Goal: Task Accomplishment & Management: Complete application form

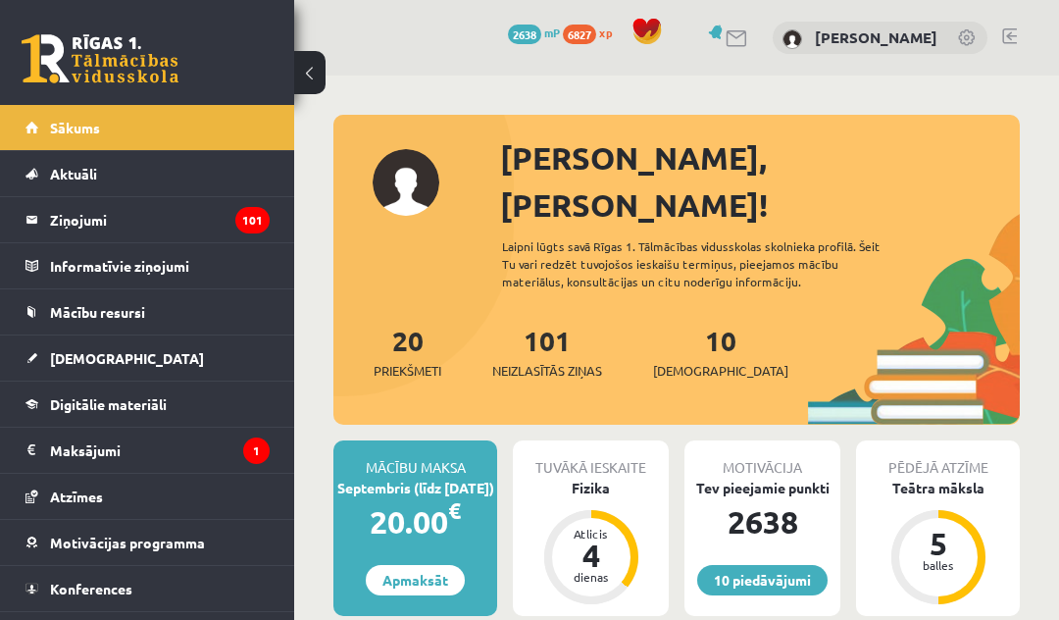
click at [87, 356] on span "[DEMOGRAPHIC_DATA]" at bounding box center [127, 358] width 154 height 18
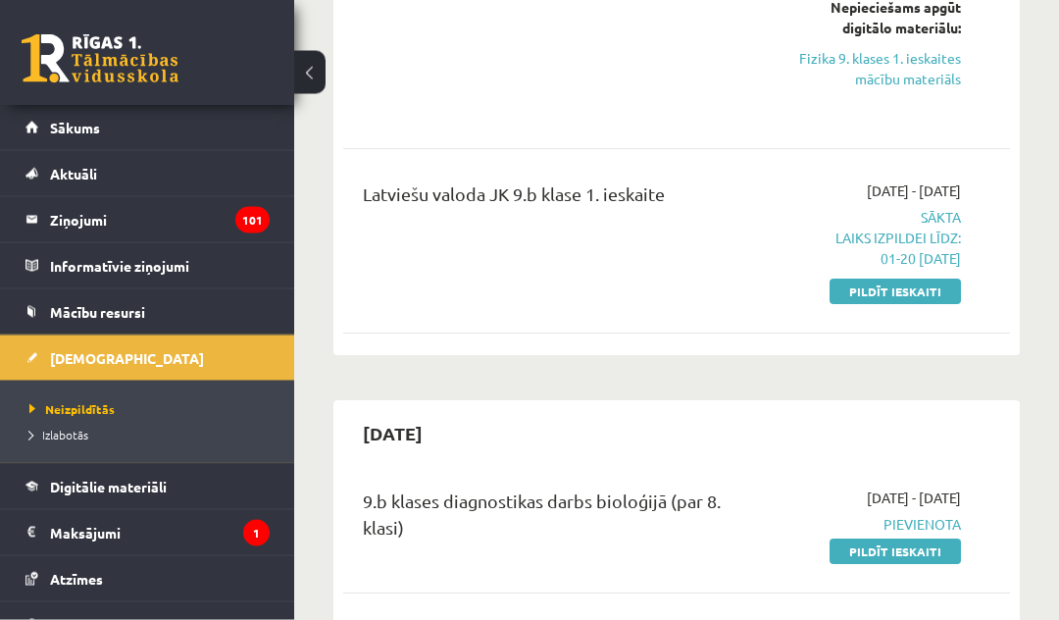
scroll to position [1103, 0]
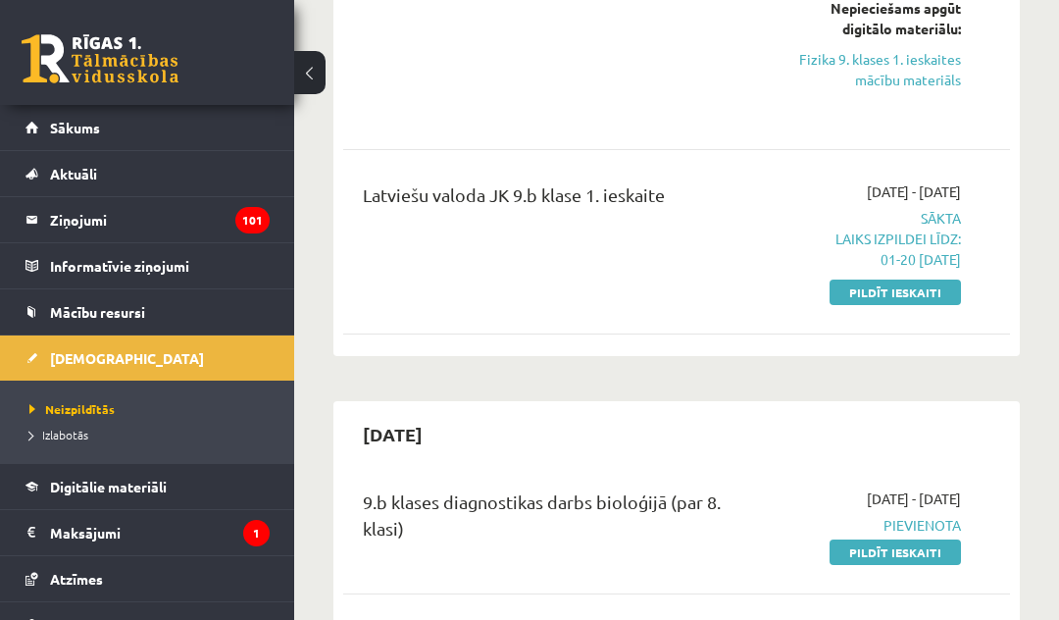
click at [931, 298] on link "Pildīt ieskaiti" at bounding box center [895, 293] width 131 height 26
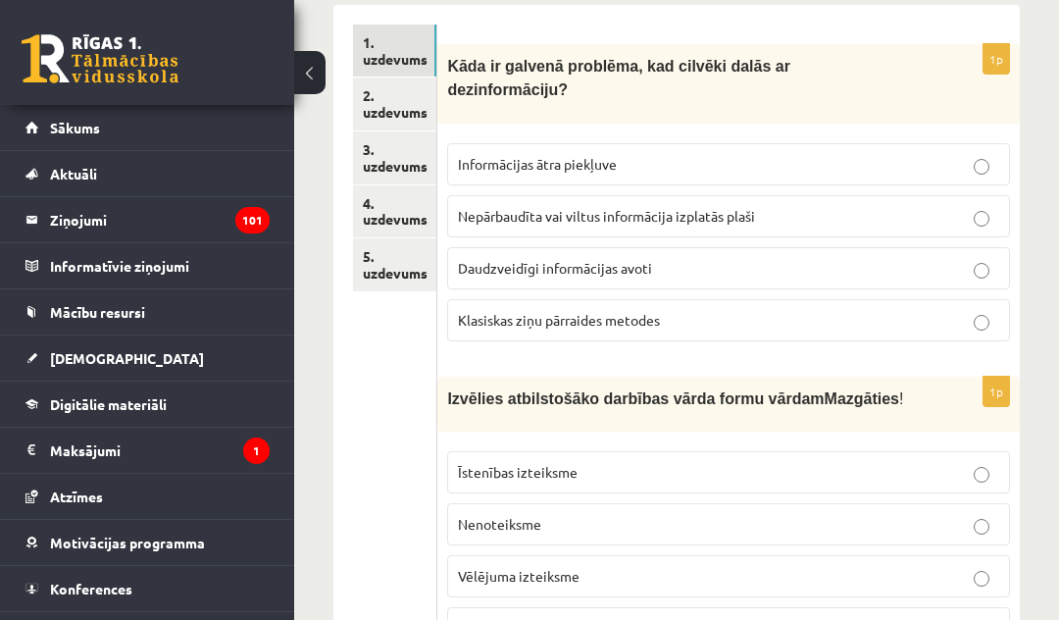
scroll to position [324, 0]
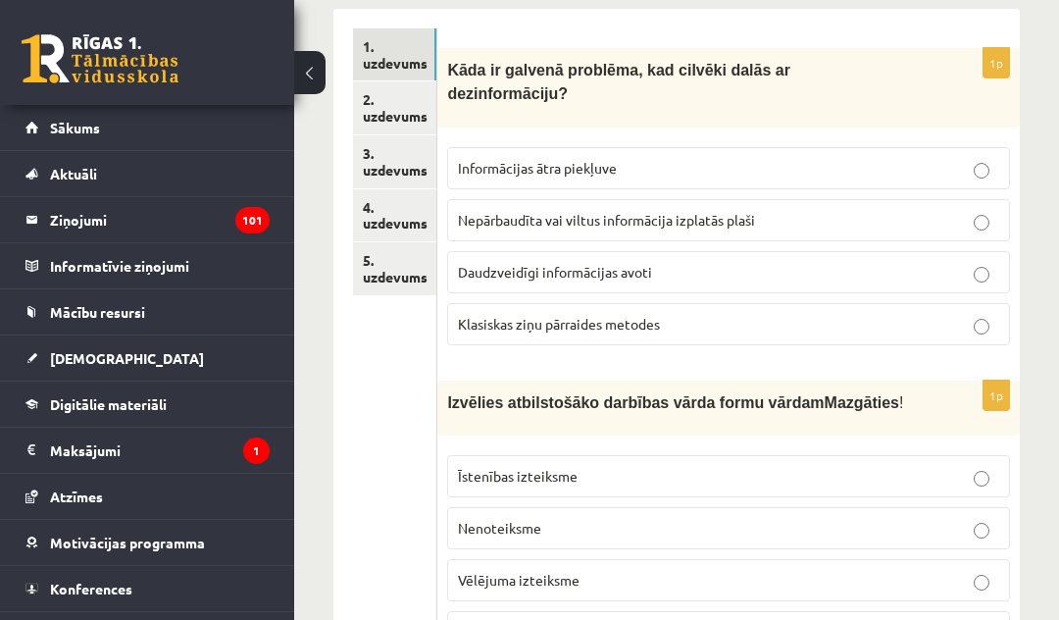
click at [631, 229] on label "Nepārbaudīta vai viltus informācija izplatās plaši" at bounding box center [728, 220] width 563 height 42
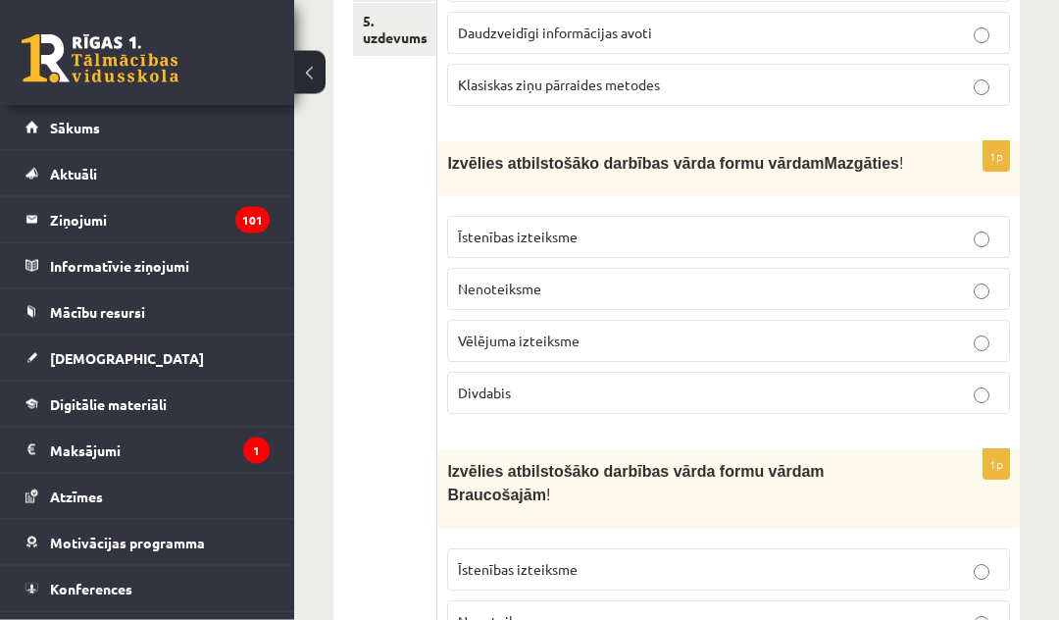
scroll to position [564, 0]
click at [656, 293] on label "Nenoteiksme" at bounding box center [728, 288] width 563 height 42
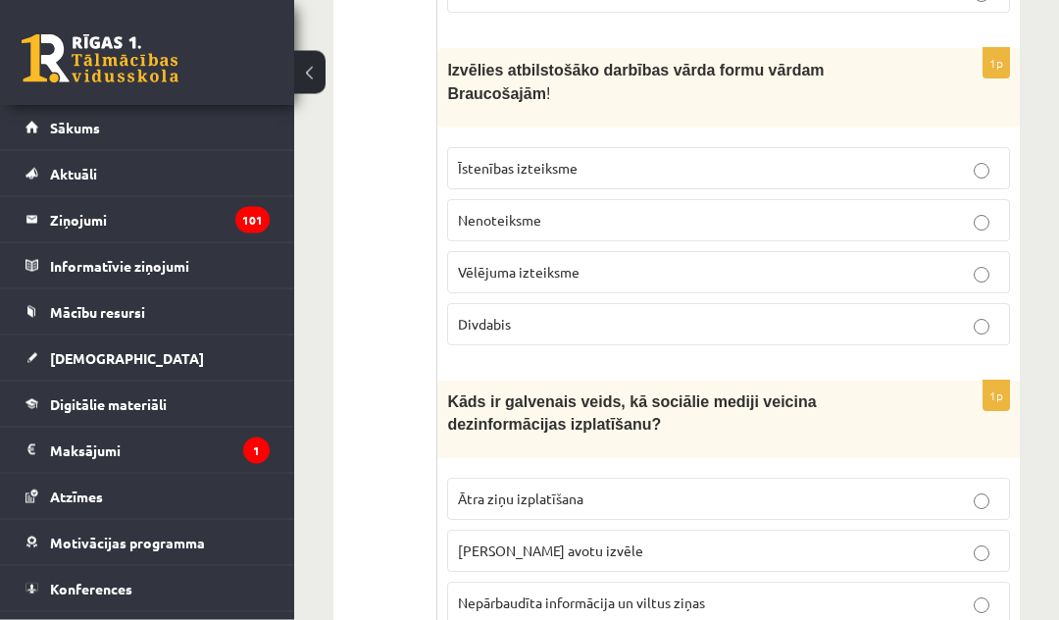
scroll to position [966, 0]
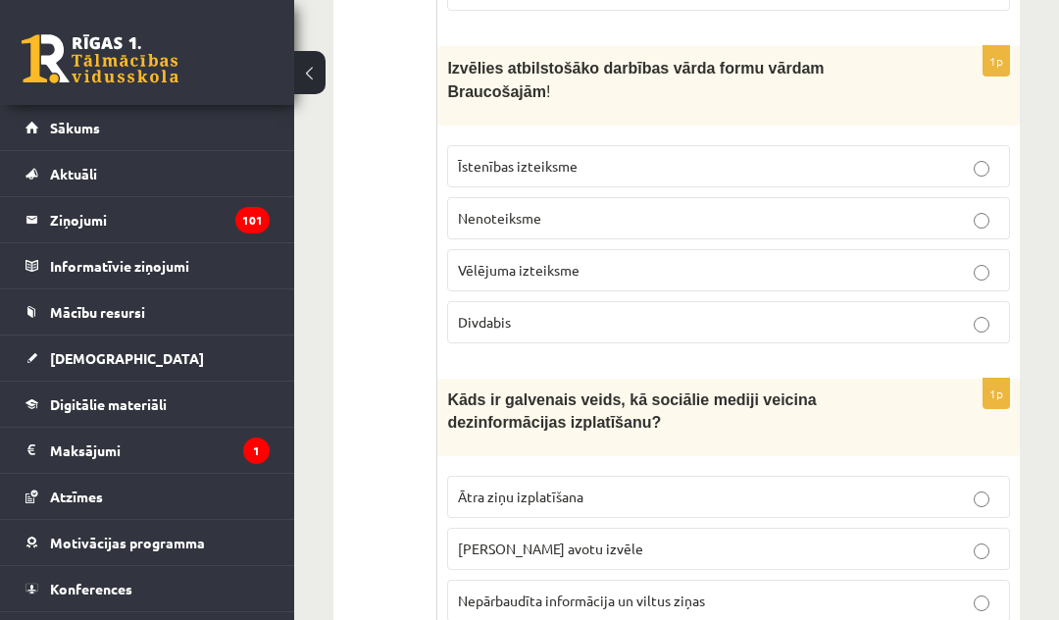
click at [806, 164] on p "Īstenības izteiksme" at bounding box center [728, 166] width 541 height 21
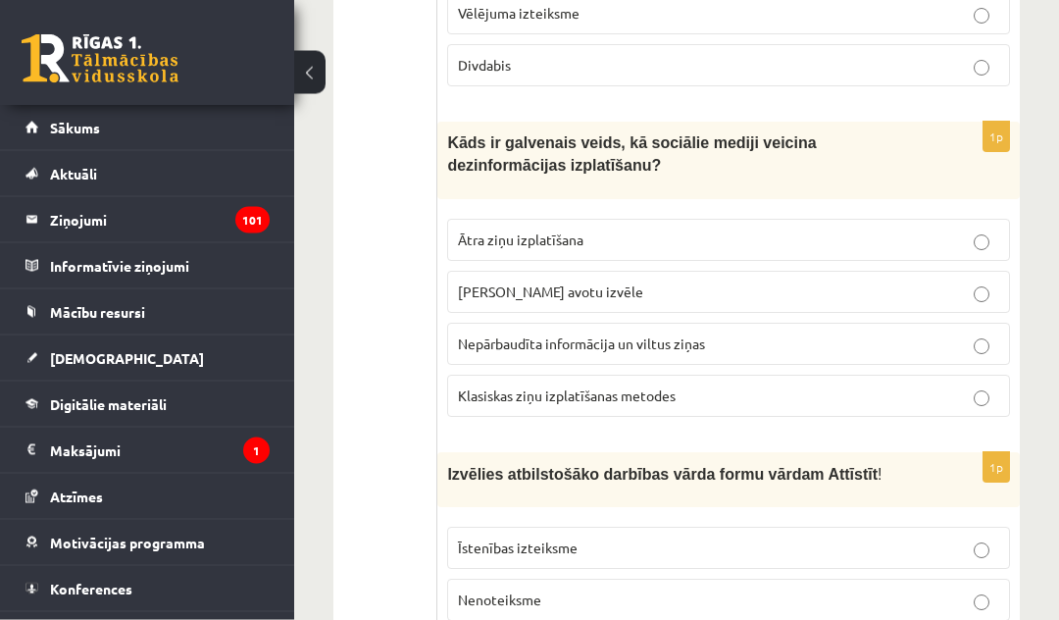
scroll to position [1223, 0]
click at [768, 230] on p "Ātra ziņu izplatīšana" at bounding box center [728, 240] width 541 height 21
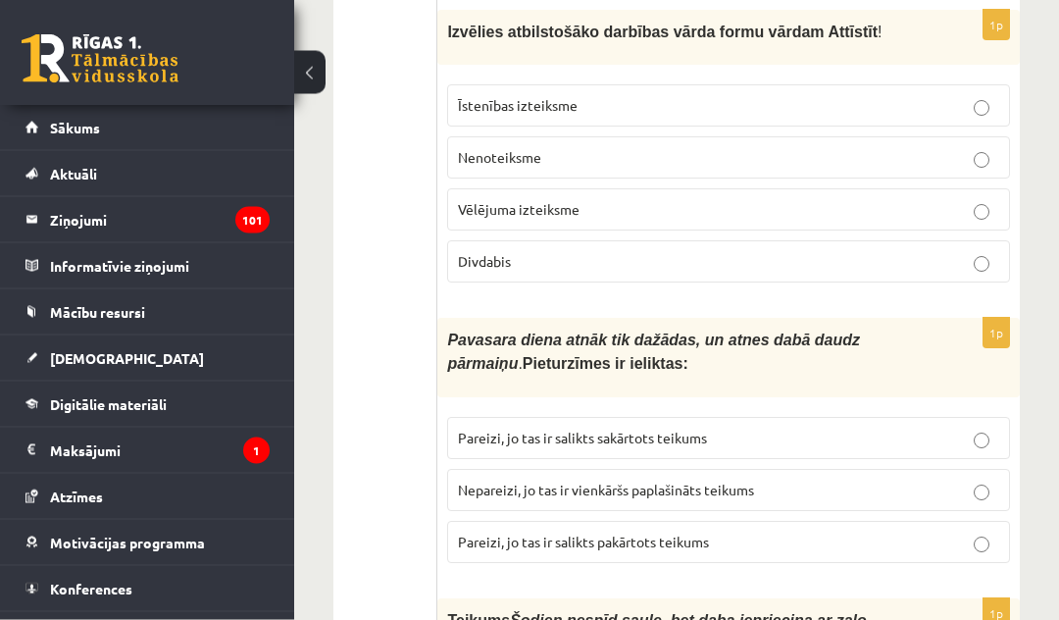
scroll to position [1666, 0]
click at [578, 136] on label "Nenoteiksme" at bounding box center [728, 157] width 563 height 42
click at [799, 532] on p "Pareizi, jo tas ir salikts pakārtots teikums" at bounding box center [728, 542] width 541 height 21
click at [819, 417] on label "Pareizi, jo tas ir salikts sakārtots teikums" at bounding box center [728, 438] width 563 height 42
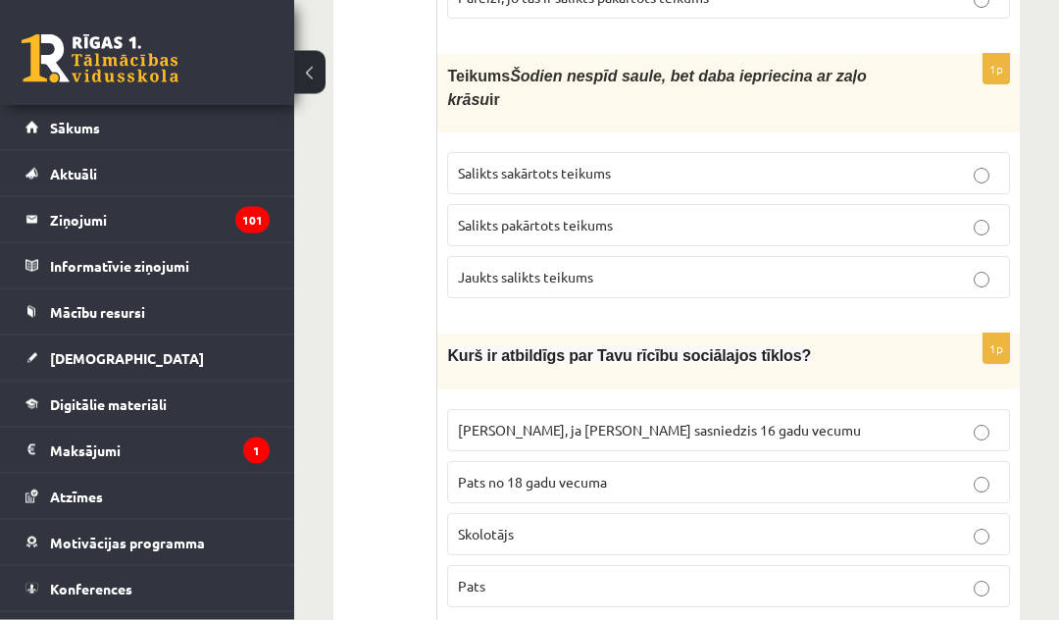
scroll to position [2210, 0]
click at [693, 587] on label "Pats" at bounding box center [728, 586] width 563 height 42
click at [929, 163] on p "Salikts sakārtots teikums" at bounding box center [728, 173] width 541 height 21
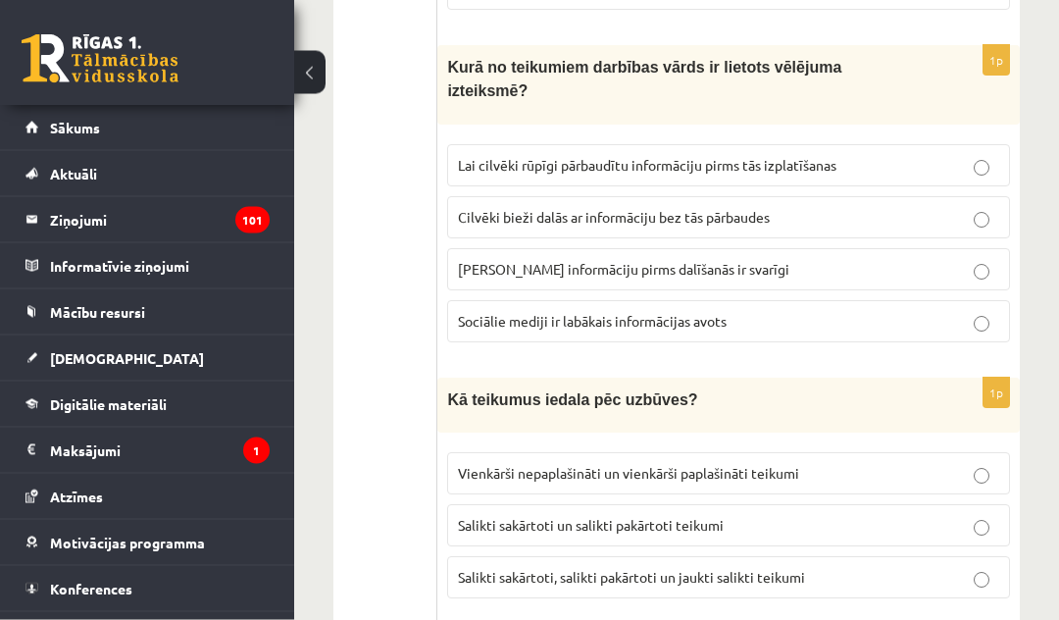
scroll to position [2808, 0]
click at [692, 155] on span "Lai cilvēki rūpīgi pārbaudītu informāciju pirms tās izplatīšanas" at bounding box center [647, 164] width 379 height 18
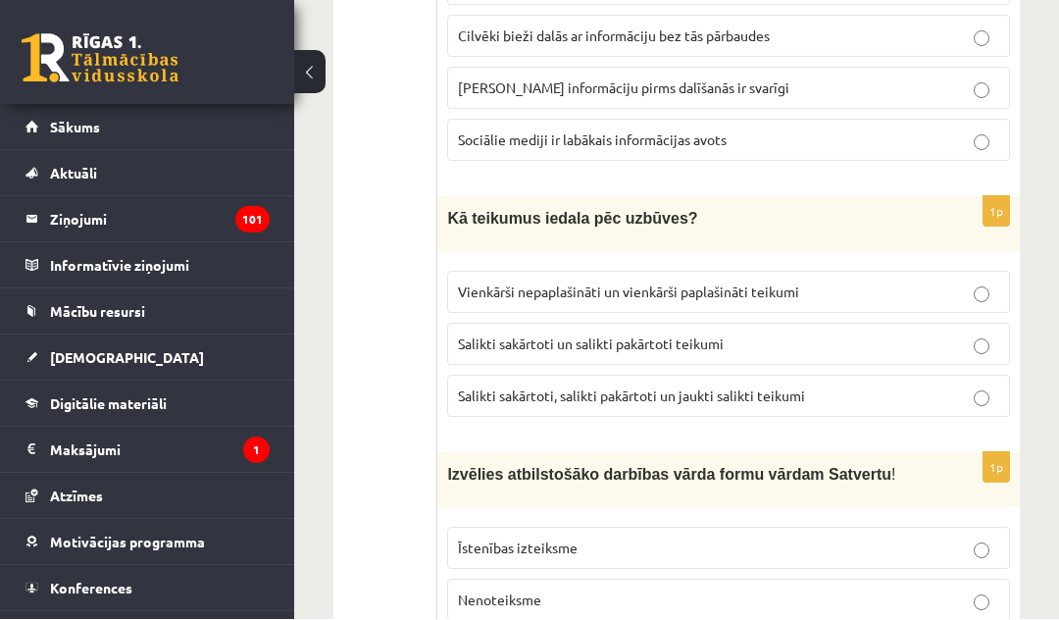
scroll to position [2989, 0]
click at [827, 385] on p "Salikti sakārtoti, salikti pakārtoti un jaukti salikti teikumi" at bounding box center [728, 395] width 541 height 21
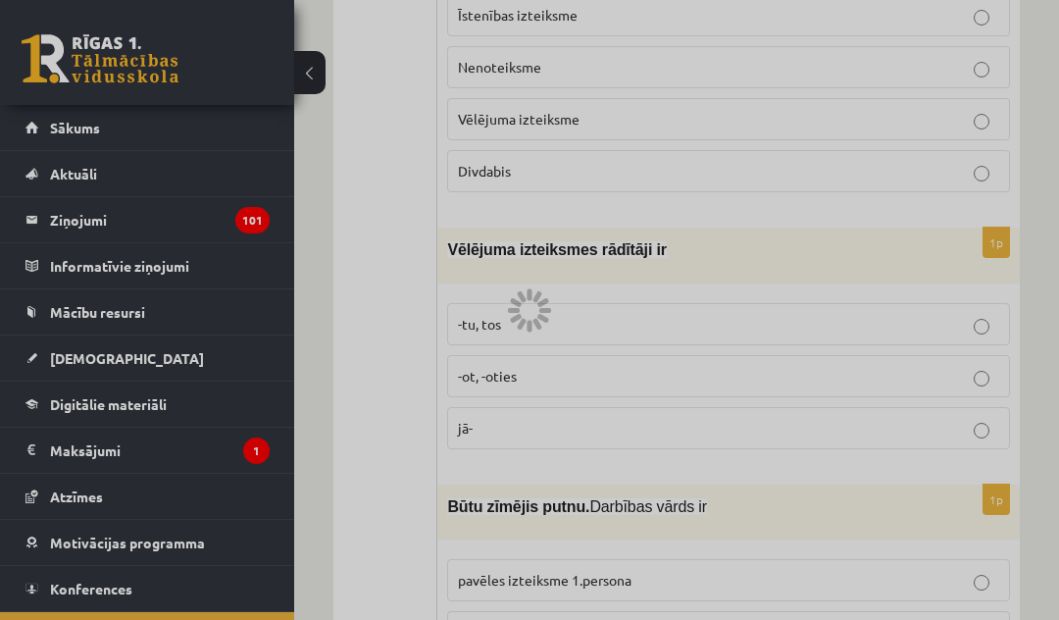
scroll to position [845, 0]
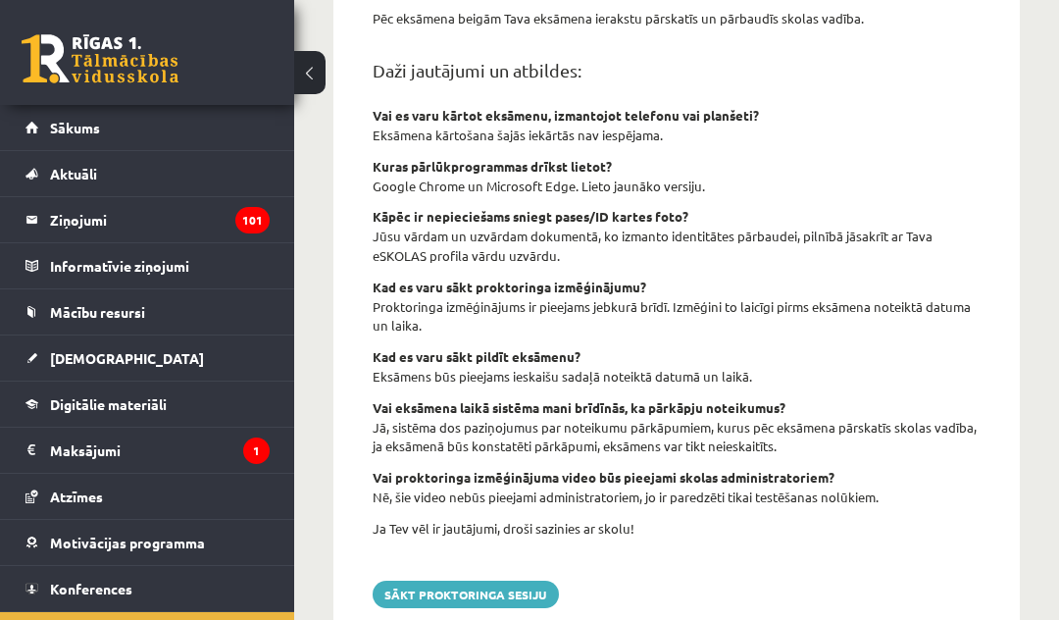
click at [114, 365] on link "[DEMOGRAPHIC_DATA]" at bounding box center [148, 357] width 244 height 45
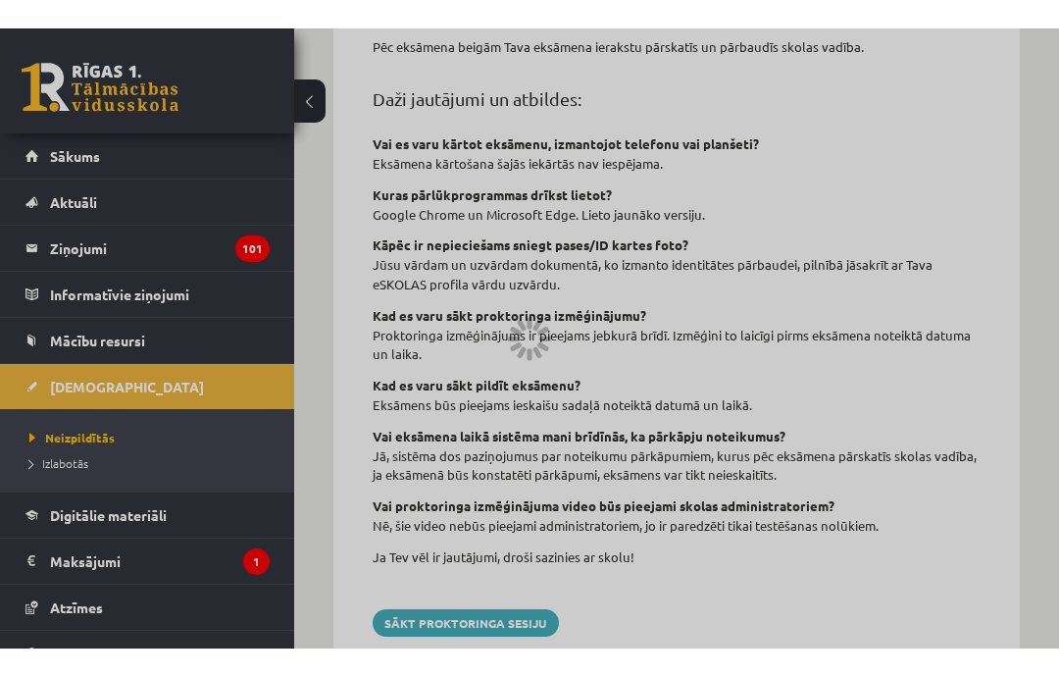
scroll to position [788, 0]
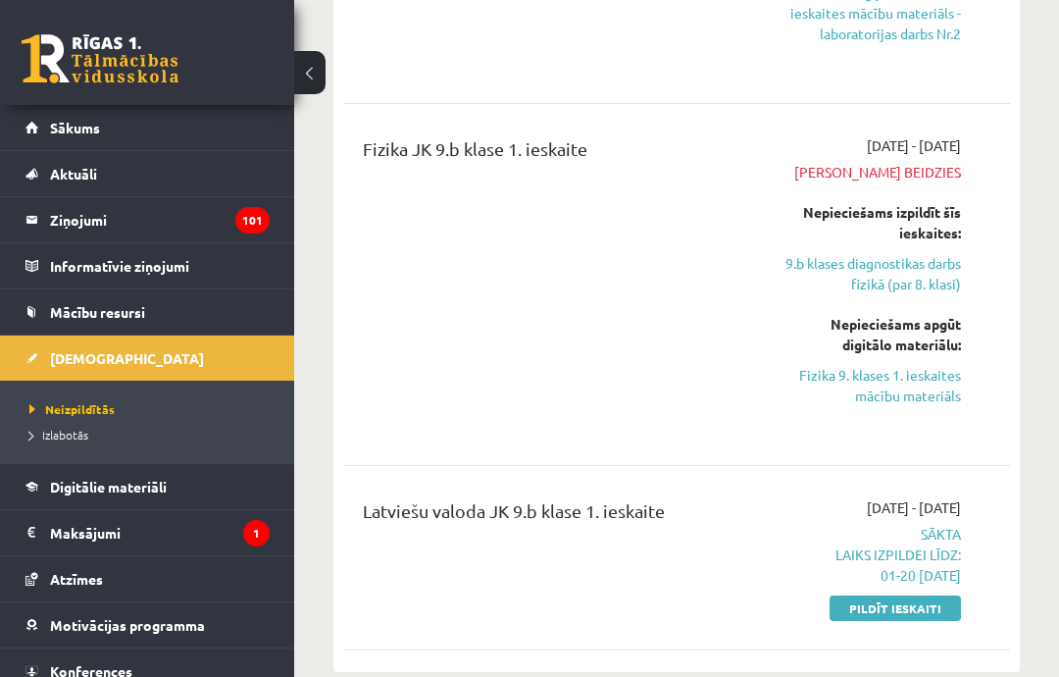
click at [906, 599] on link "Pildīt ieskaiti" at bounding box center [895, 608] width 131 height 26
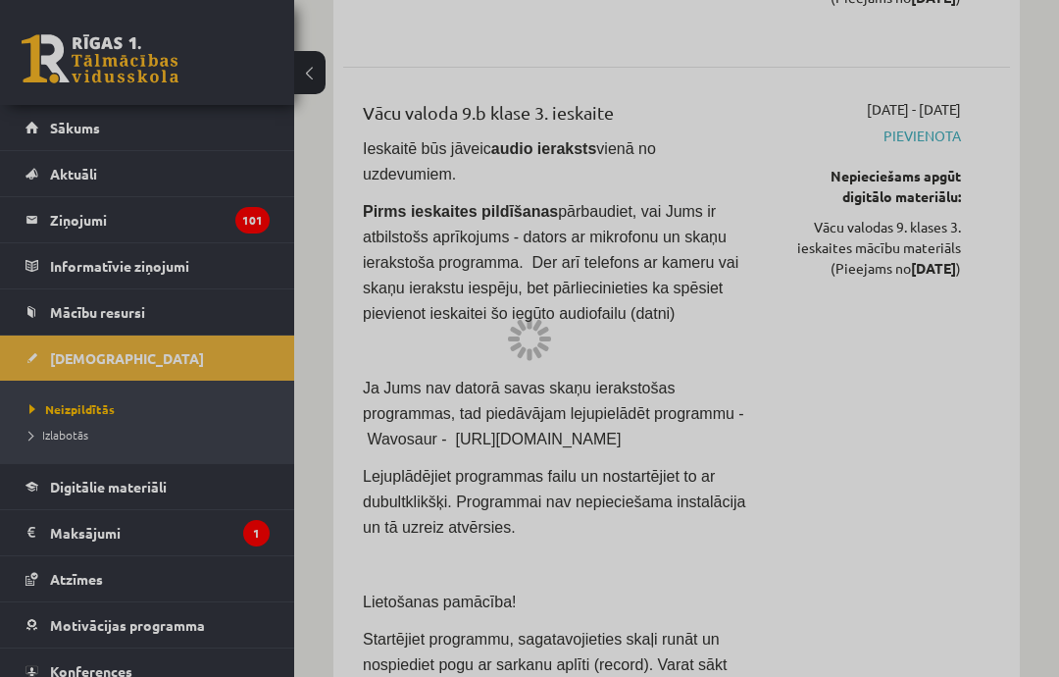
scroll to position [788, 0]
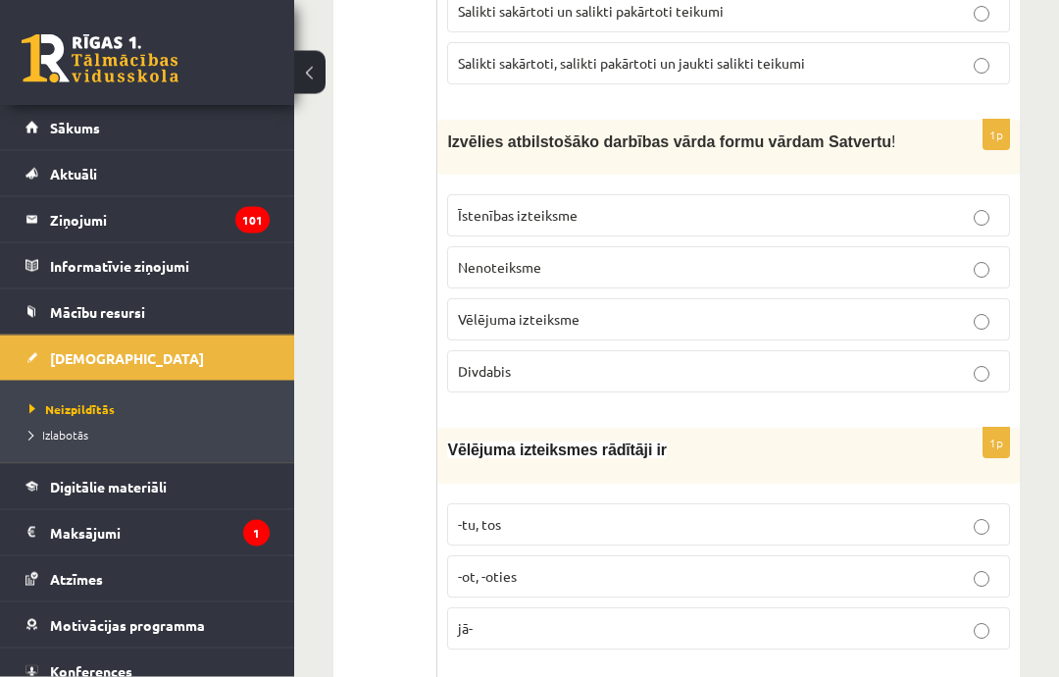
scroll to position [3321, 0]
click at [625, 361] on p "Divdabis" at bounding box center [728, 371] width 541 height 21
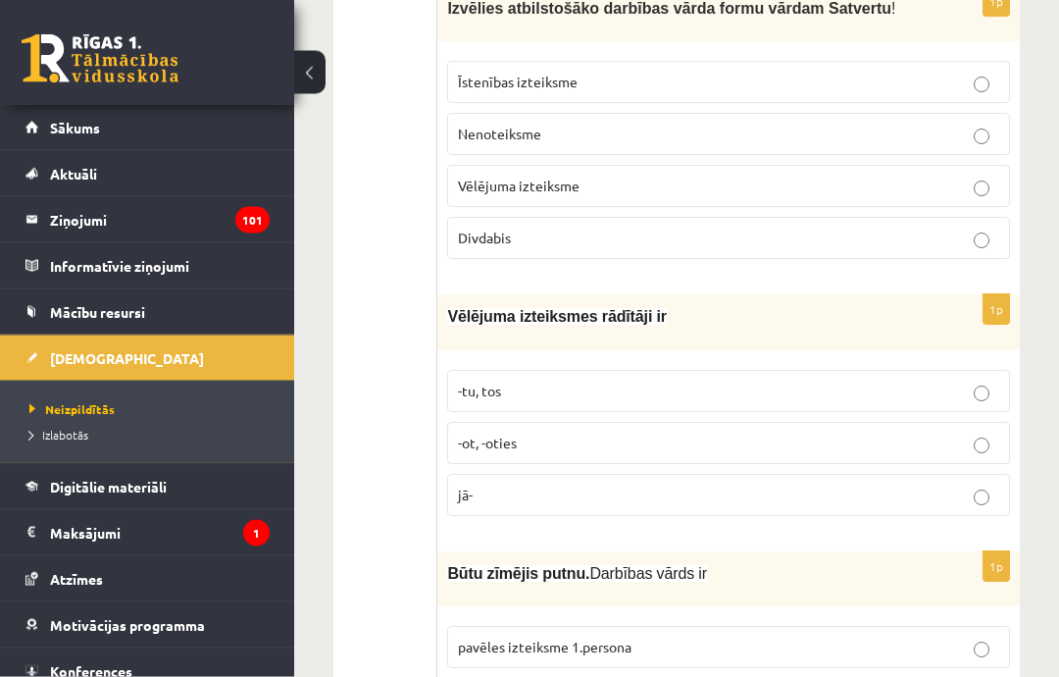
scroll to position [3457, 0]
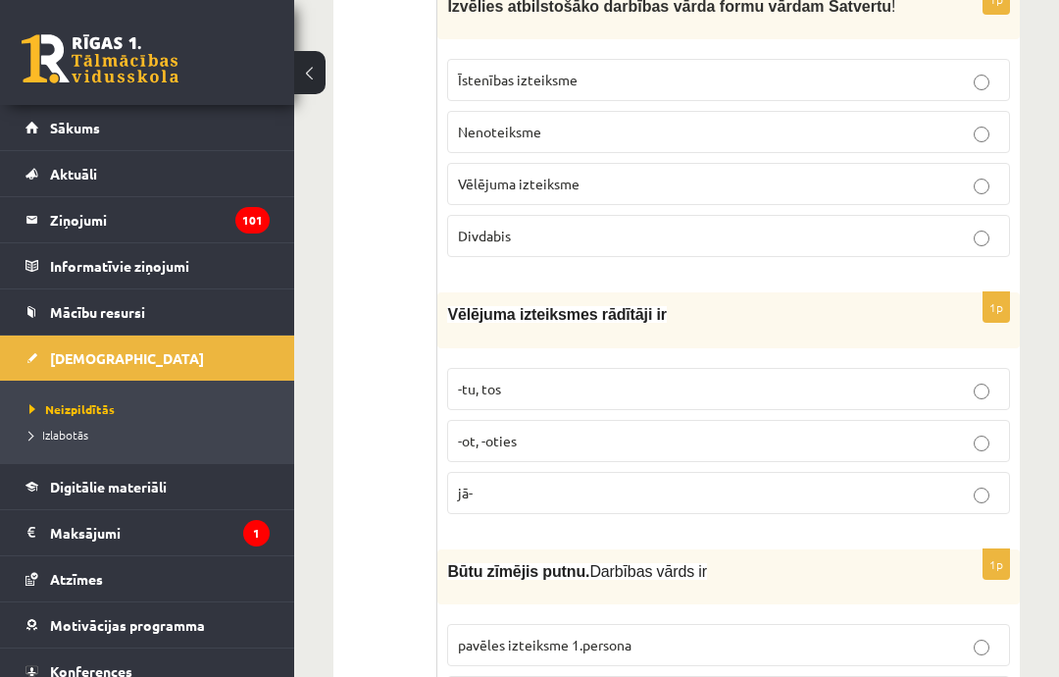
click at [620, 368] on label "-tu, tos" at bounding box center [728, 389] width 563 height 42
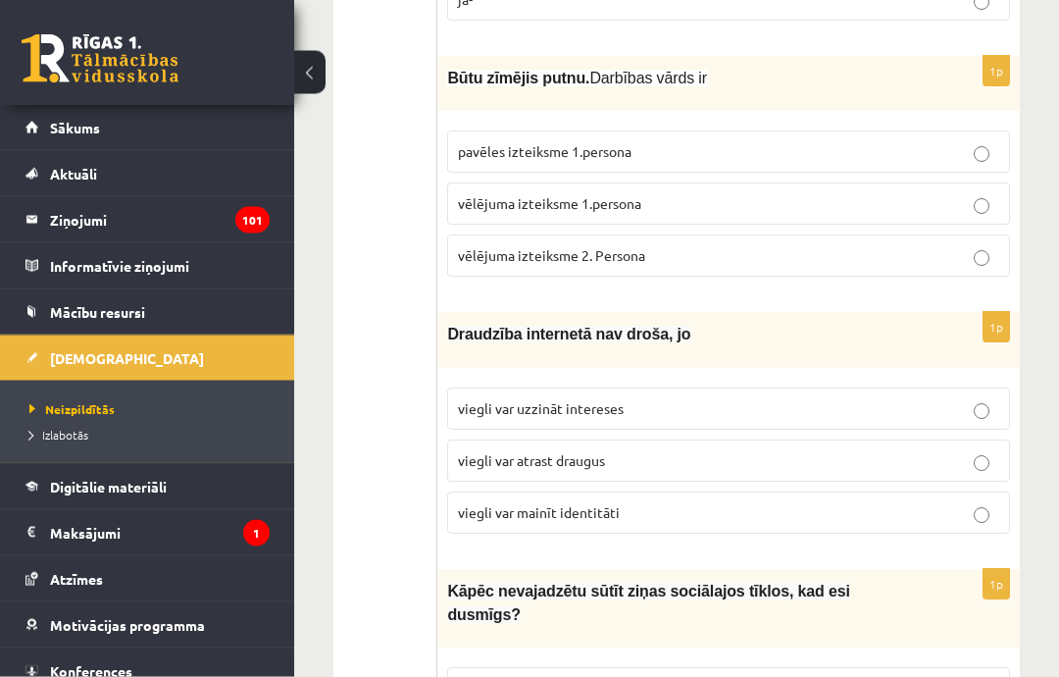
scroll to position [3950, 0]
click at [720, 193] on p "vēlējuma izteiksme 1.persona" at bounding box center [728, 203] width 541 height 21
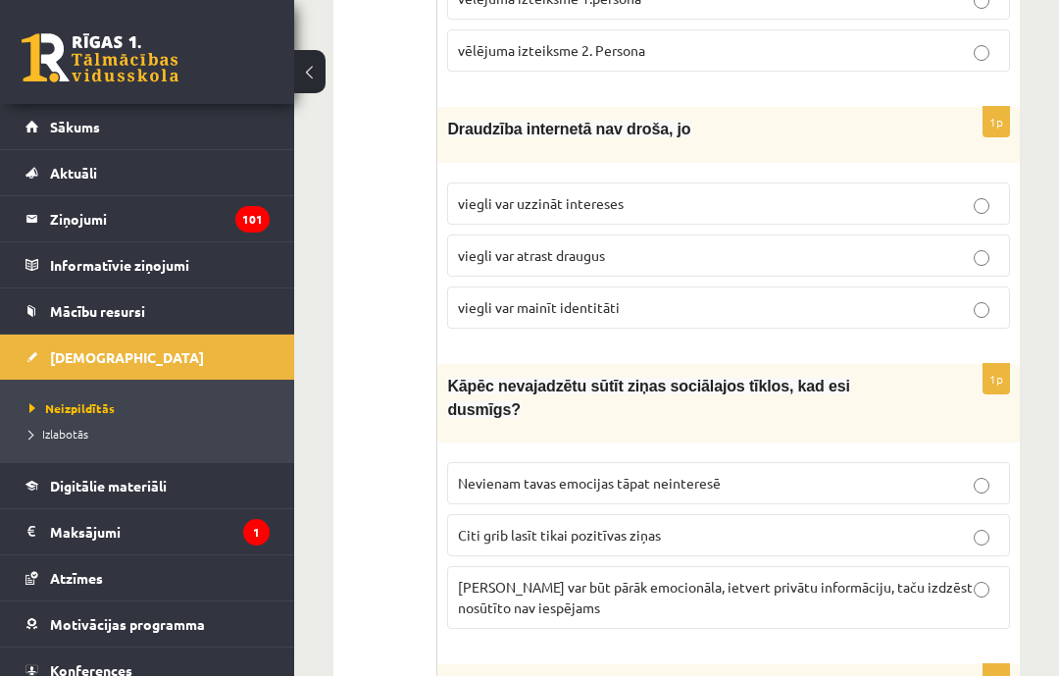
scroll to position [4155, 0]
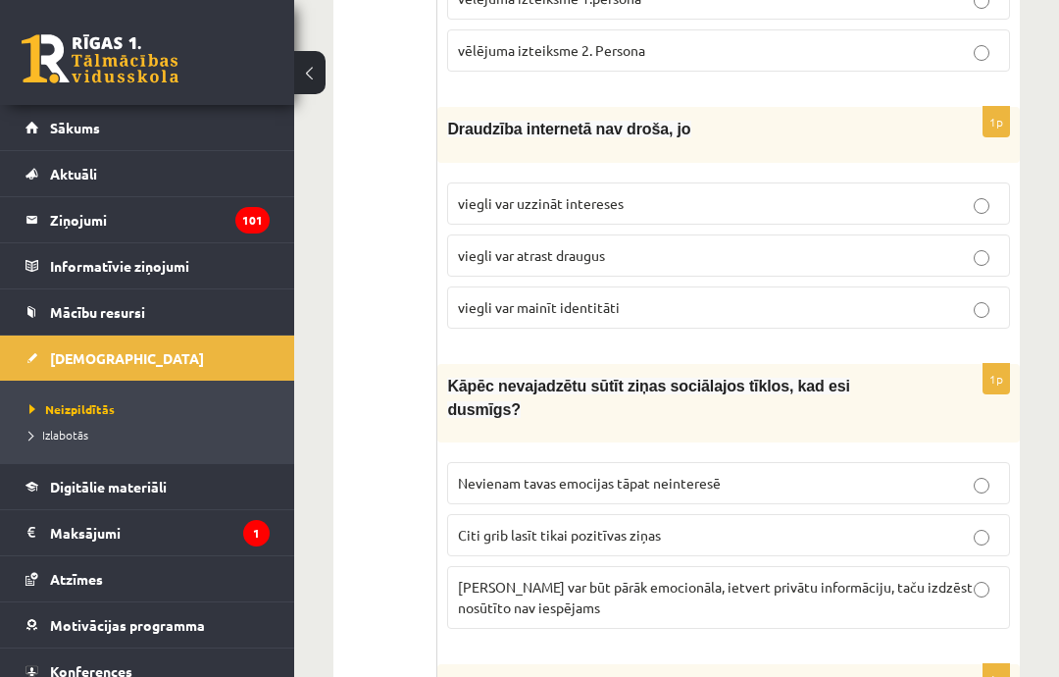
click at [772, 193] on p "viegli var uzzināt intereses" at bounding box center [728, 203] width 541 height 21
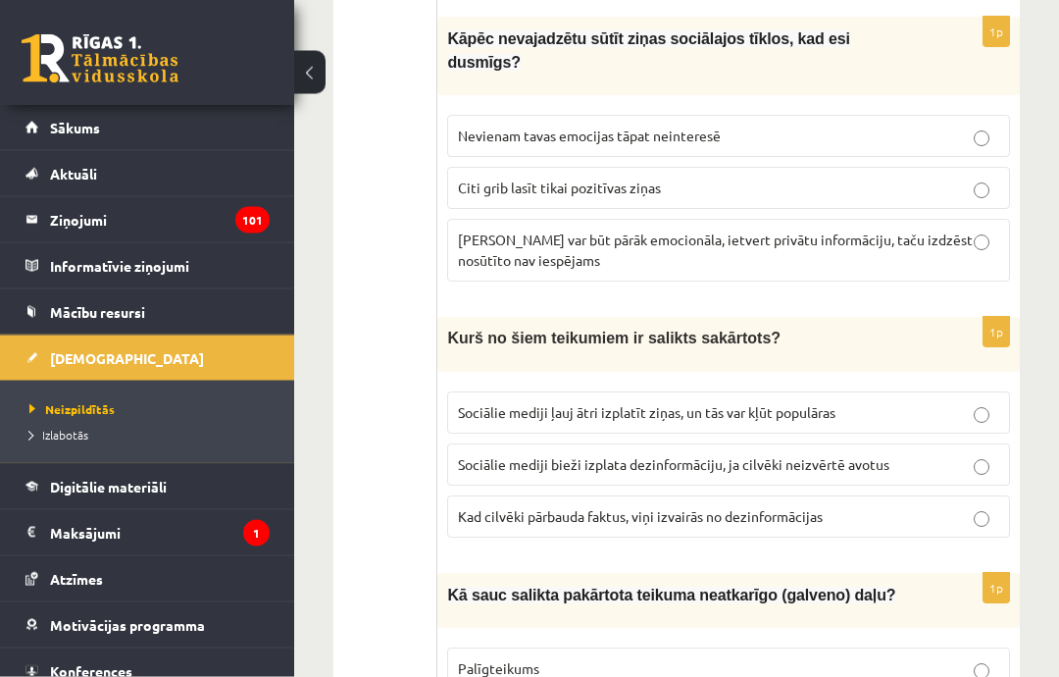
scroll to position [4502, 0]
click at [755, 231] on span "Ziņa var būt pārāk emocionāla, ietvert privātu informāciju, taču izdzēst nosūtī…" at bounding box center [715, 250] width 515 height 38
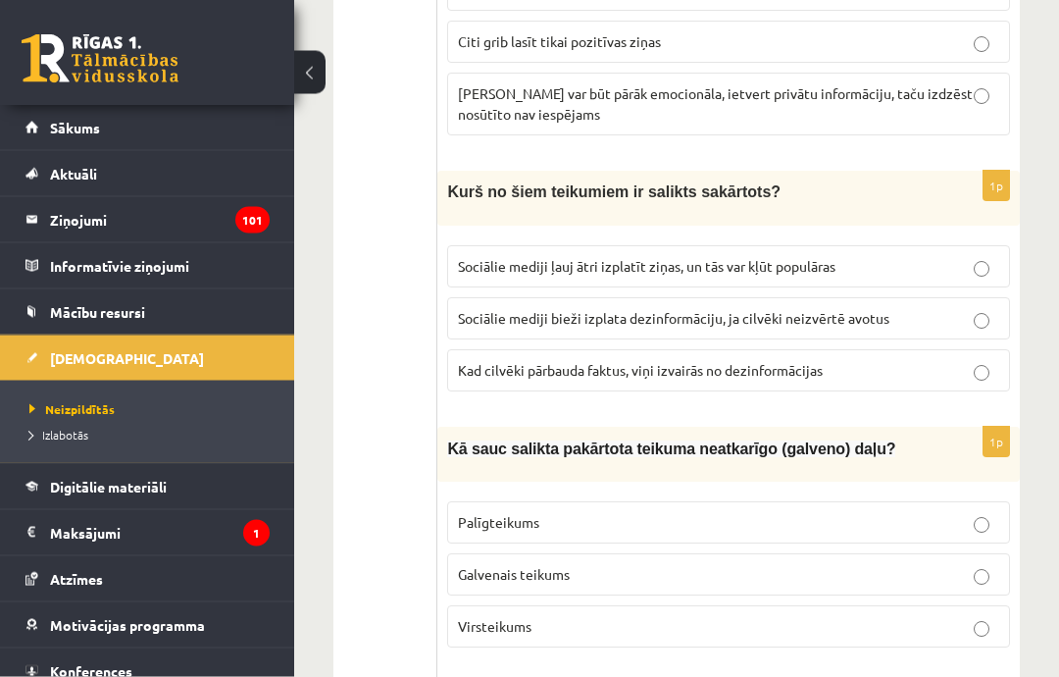
scroll to position [4648, 0]
click at [865, 256] on p "Sociālie mediji ļauj ātri izplatīt ziņas, un tās var kļūt populāras" at bounding box center [728, 266] width 541 height 21
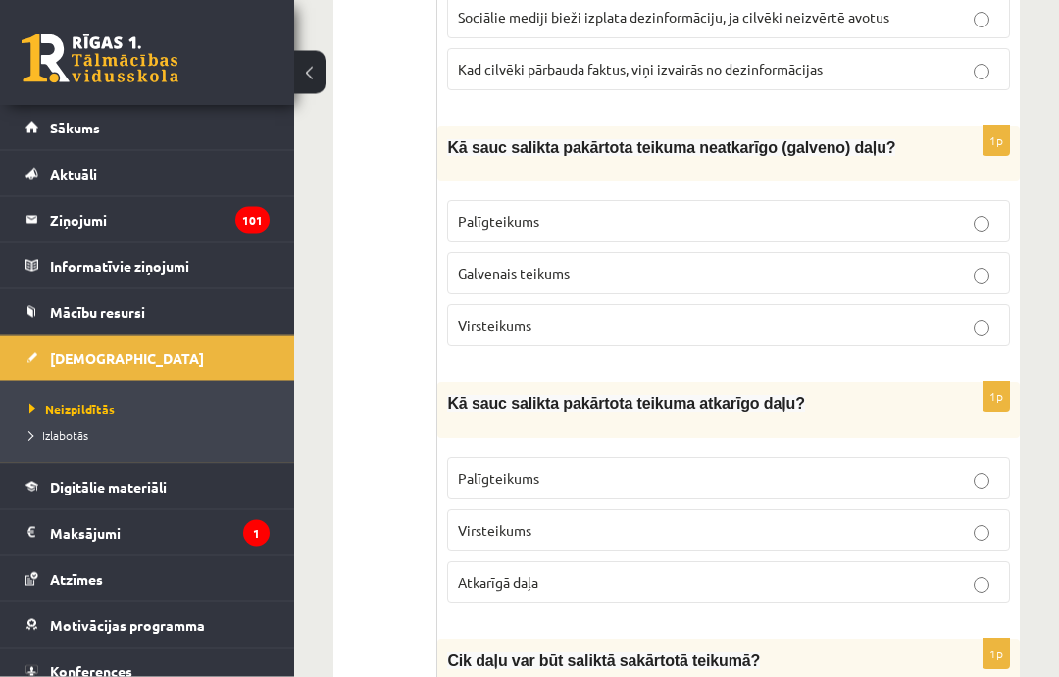
scroll to position [4951, 0]
click at [741, 262] on p "Galvenais teikums" at bounding box center [728, 272] width 541 height 21
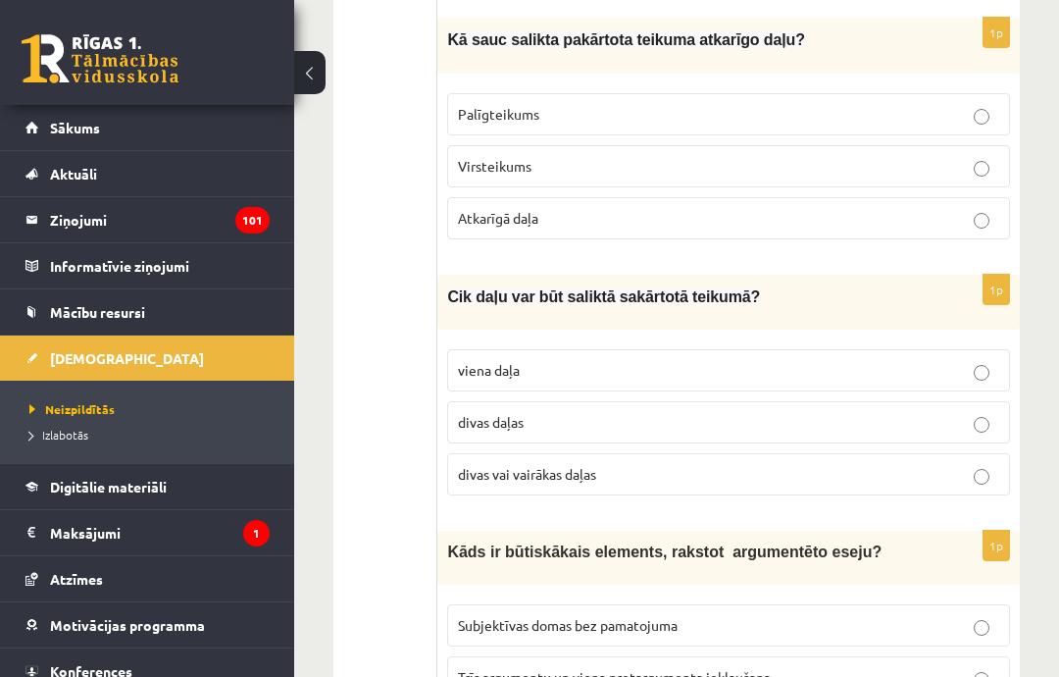
scroll to position [5312, 0]
click at [948, 105] on p "Palīgteikums" at bounding box center [728, 115] width 541 height 21
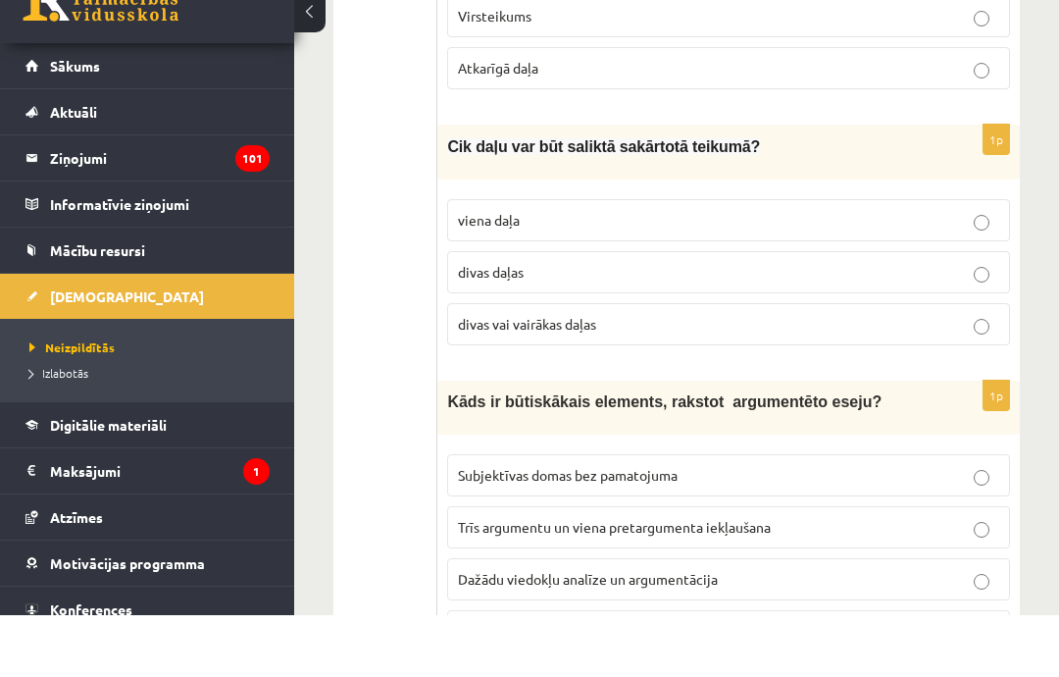
scroll to position [5402, 0]
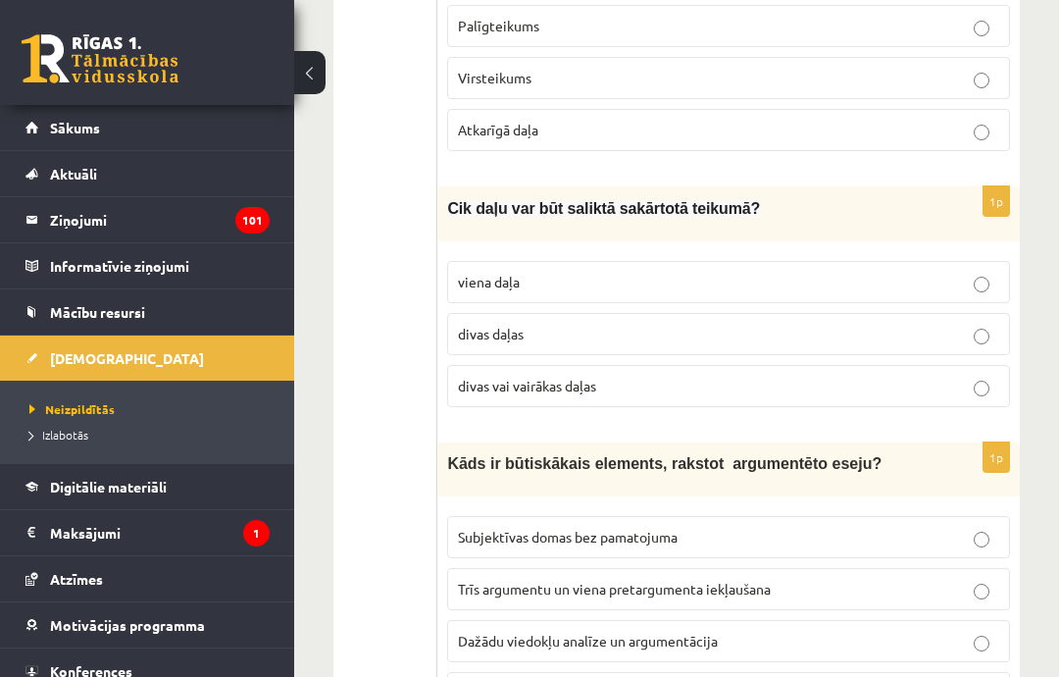
click at [912, 365] on label "divas vai vairākas daļas" at bounding box center [728, 386] width 563 height 42
click at [875, 579] on p "Trīs argumentu un viena pretargumenta iekļaušana" at bounding box center [728, 589] width 541 height 21
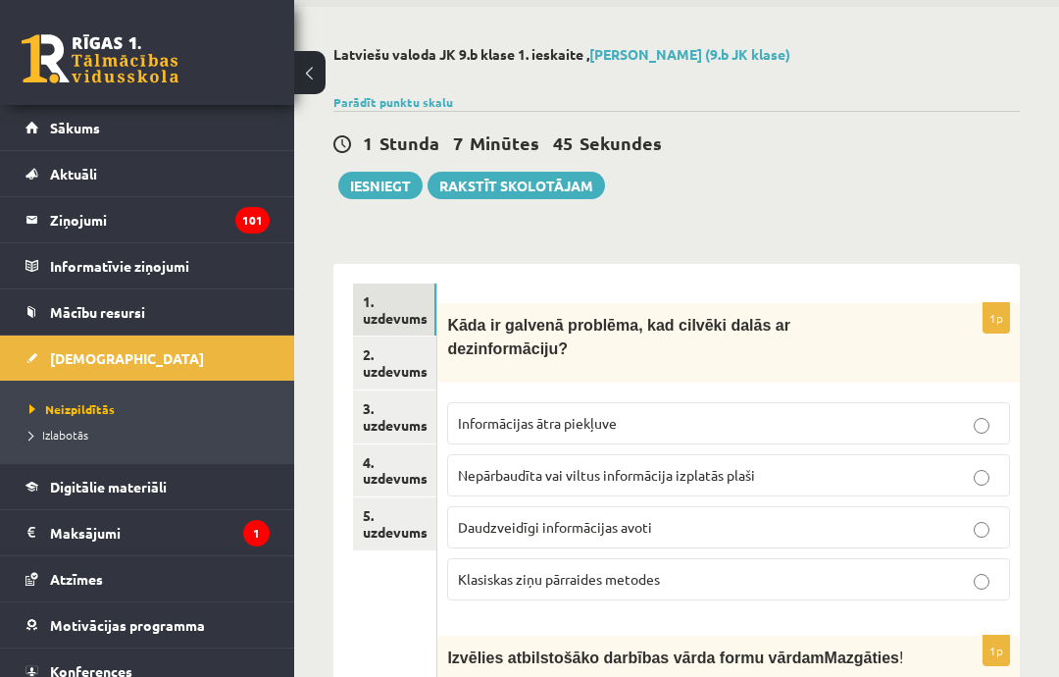
scroll to position [0, 0]
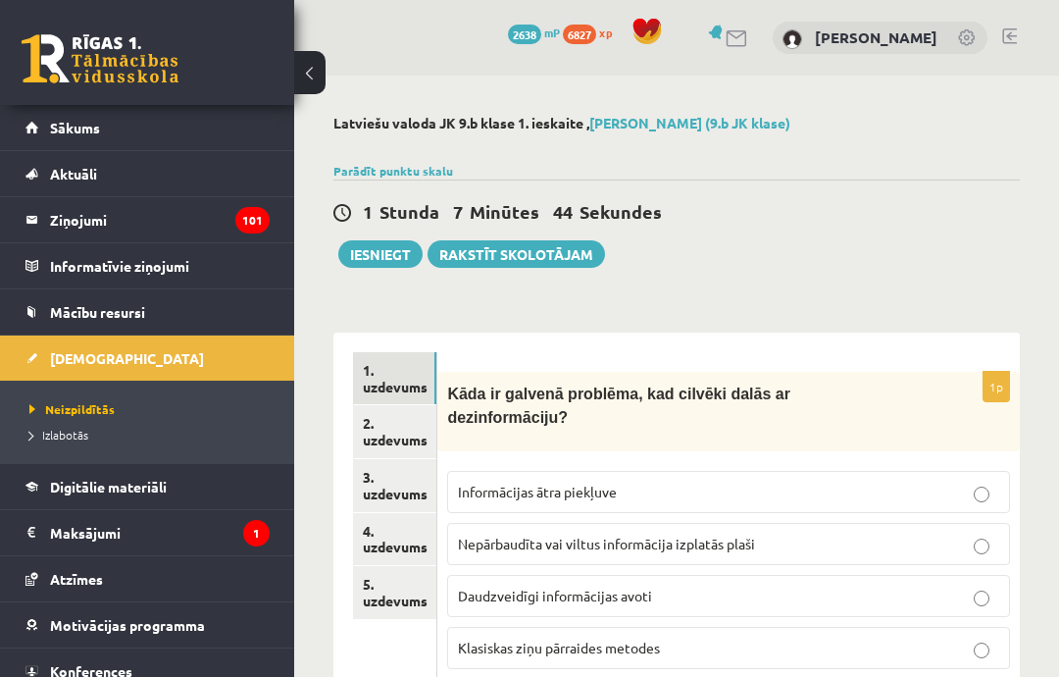
click at [400, 417] on link "2. uzdevums" at bounding box center [394, 431] width 83 height 53
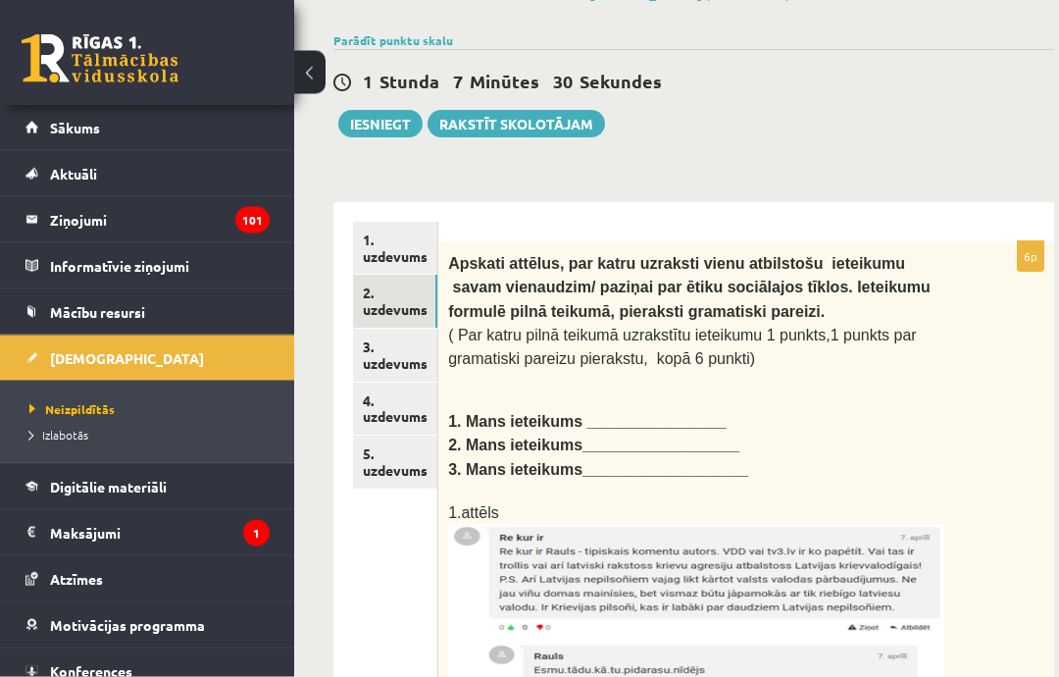
scroll to position [130, 0]
click at [405, 354] on link "3. uzdevums" at bounding box center [395, 355] width 84 height 53
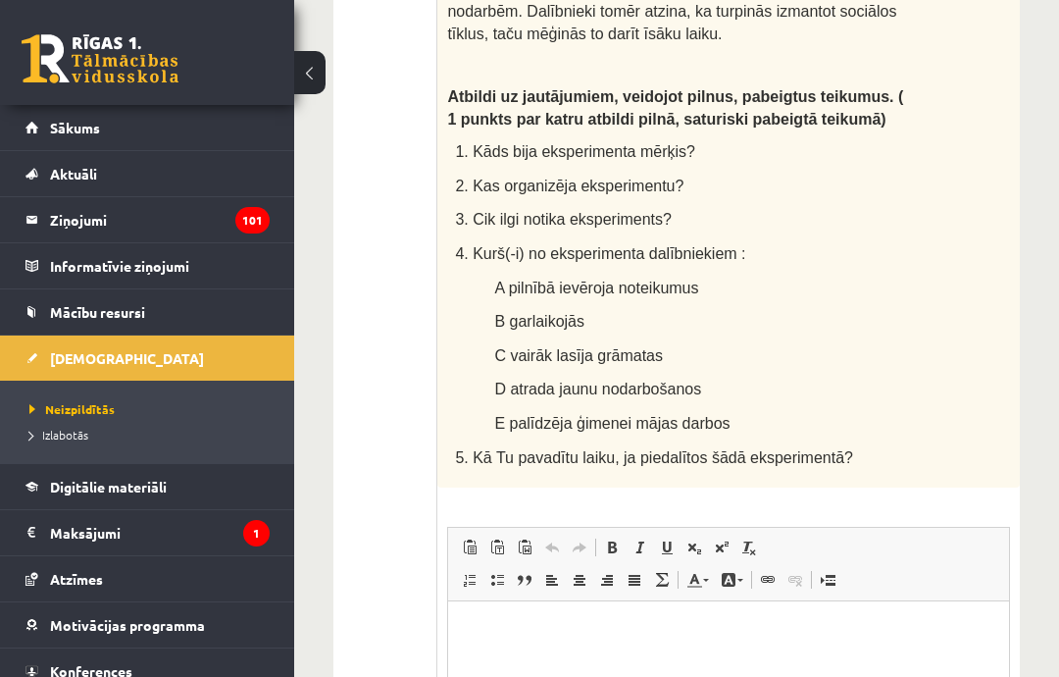
scroll to position [5, 0]
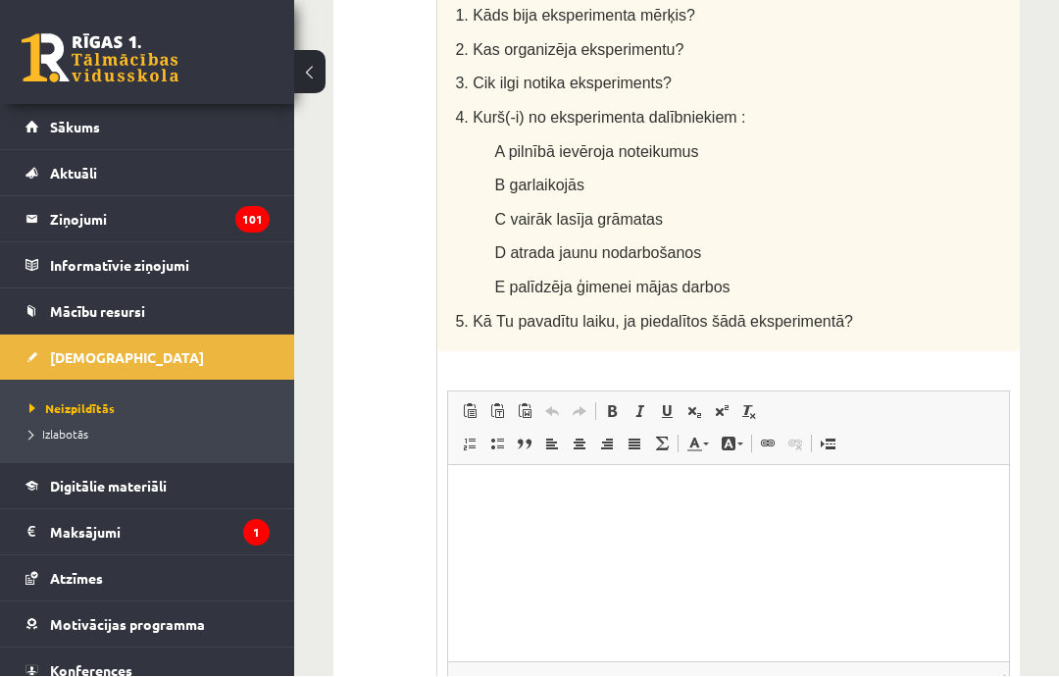
click at [639, 491] on p "Rich Text Editor, wiswyg-editor-user-answer-47024811321440" at bounding box center [729, 491] width 522 height 21
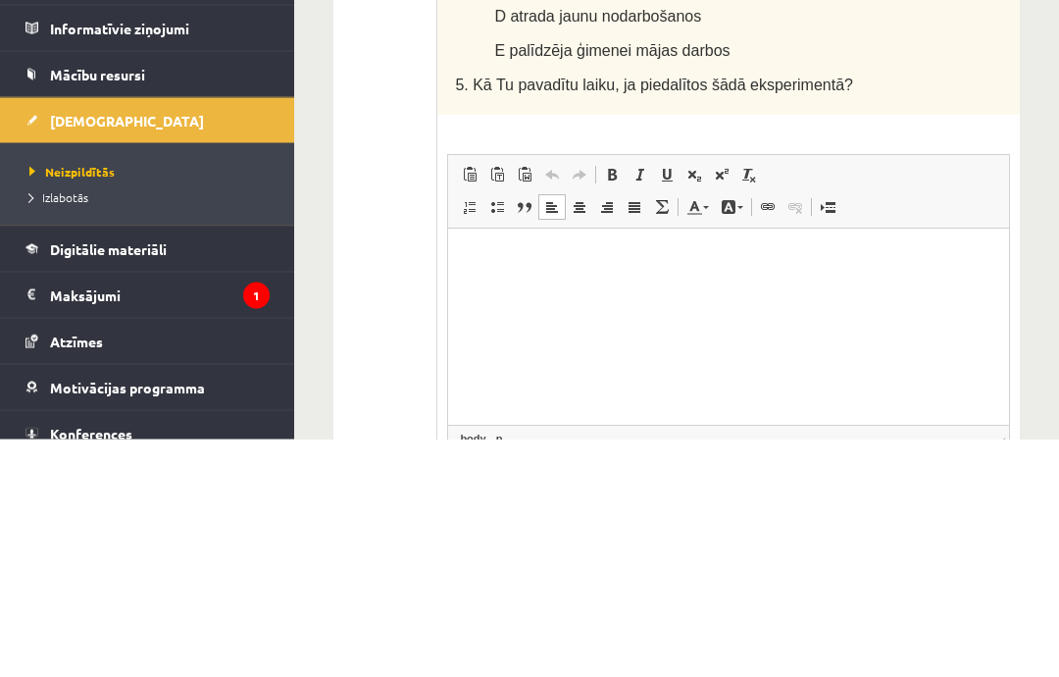
click at [467, 263] on html at bounding box center [728, 255] width 561 height 60
click at [463, 252] on html at bounding box center [728, 255] width 561 height 60
click at [471, 261] on p "Rich Text Editor, wiswyg-editor-user-answer-47024811321440" at bounding box center [729, 254] width 522 height 21
click at [466, 263] on html at bounding box center [728, 255] width 561 height 60
click at [468, 259] on p "Rich Text Editor, wiswyg-editor-user-answer-47024811321440" at bounding box center [729, 254] width 522 height 21
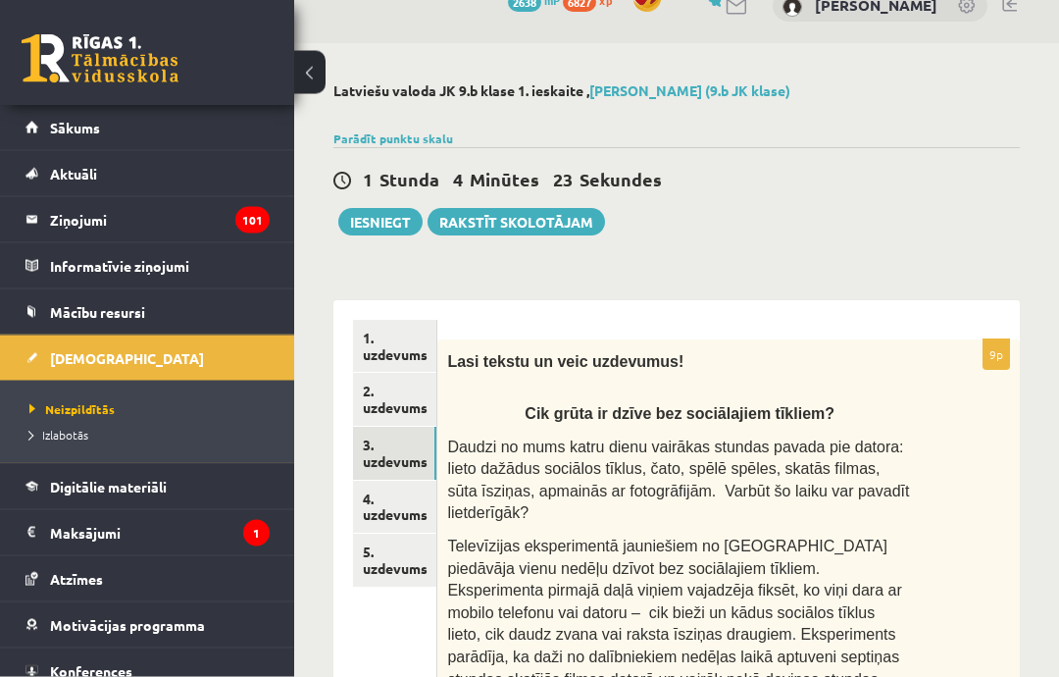
scroll to position [51, 0]
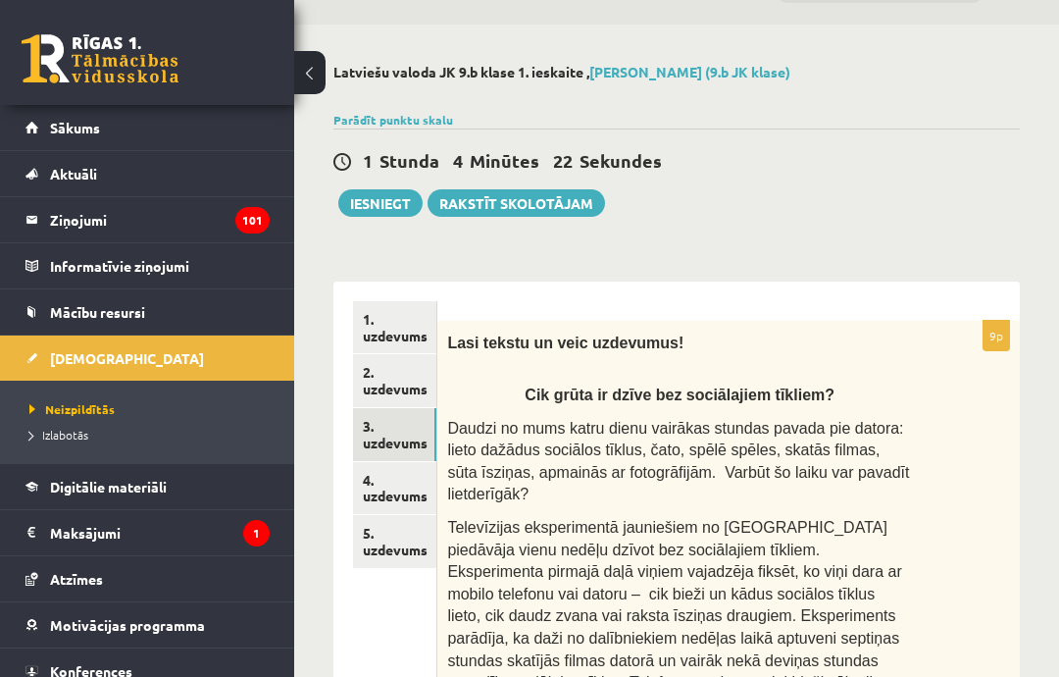
click at [408, 494] on link "4. uzdevums" at bounding box center [394, 488] width 83 height 53
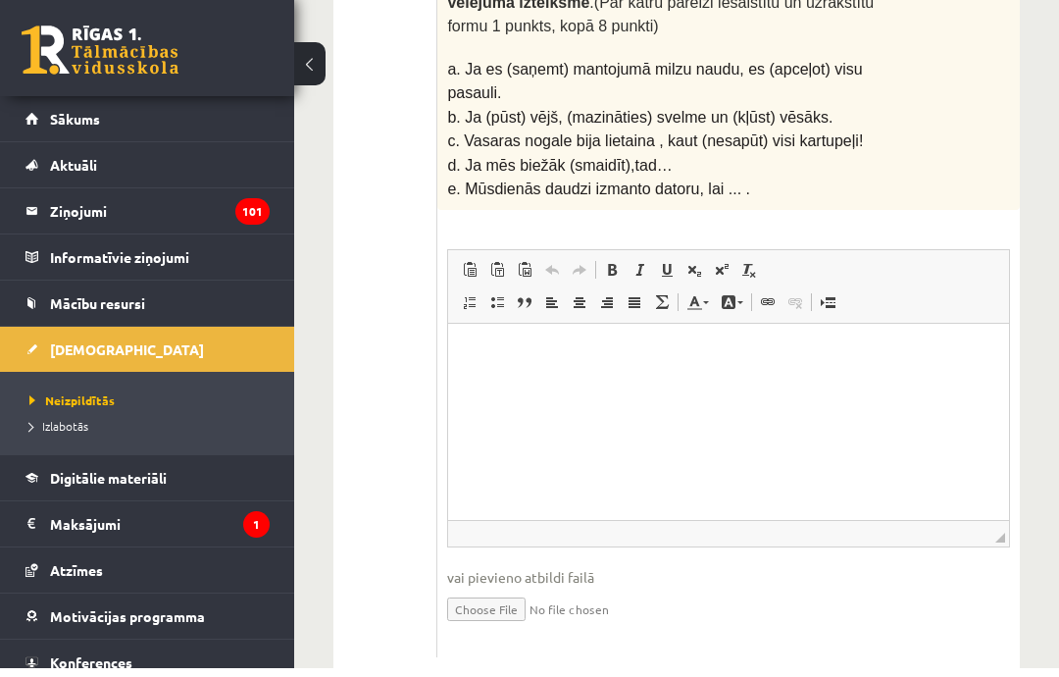
scroll to position [596, 0]
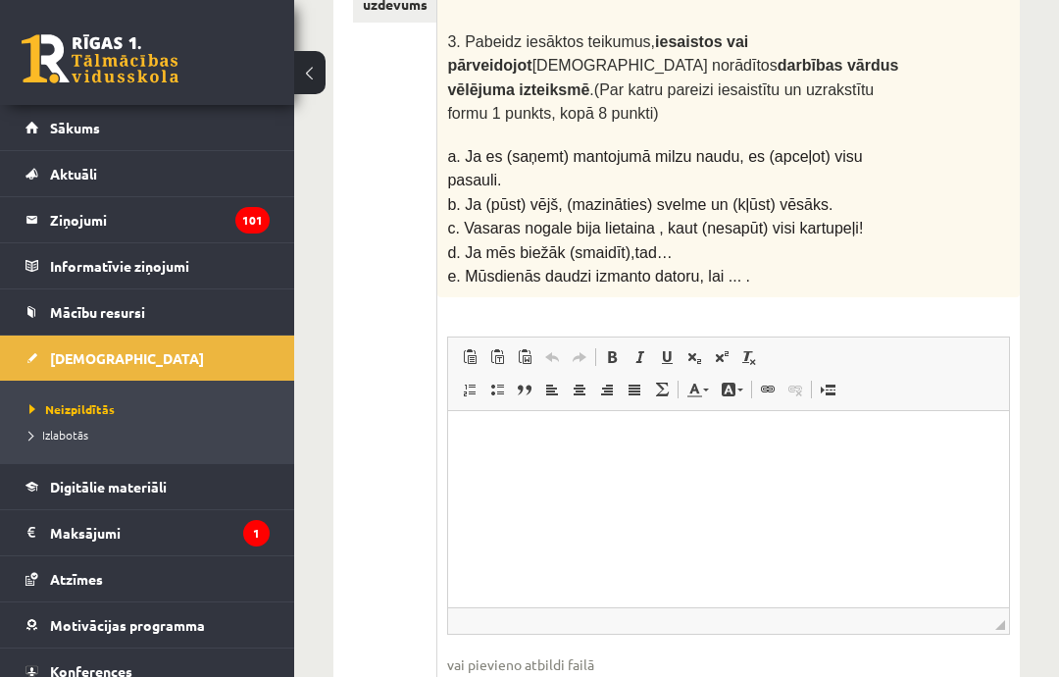
click at [593, 471] on html at bounding box center [728, 441] width 561 height 60
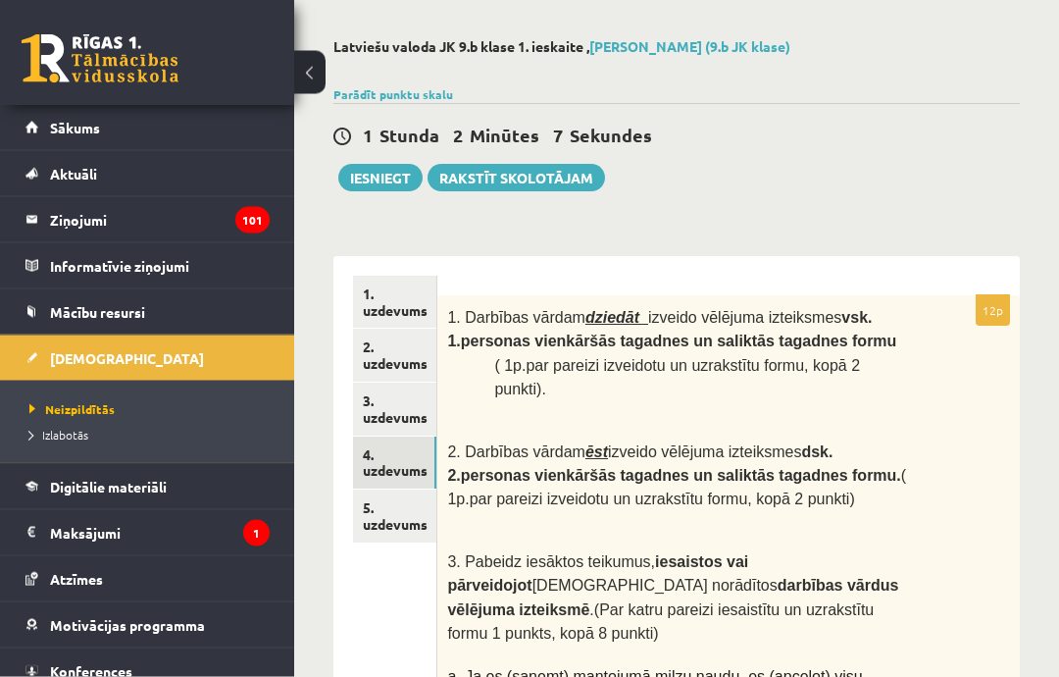
scroll to position [77, 0]
click at [387, 512] on link "5. uzdevums" at bounding box center [394, 515] width 83 height 53
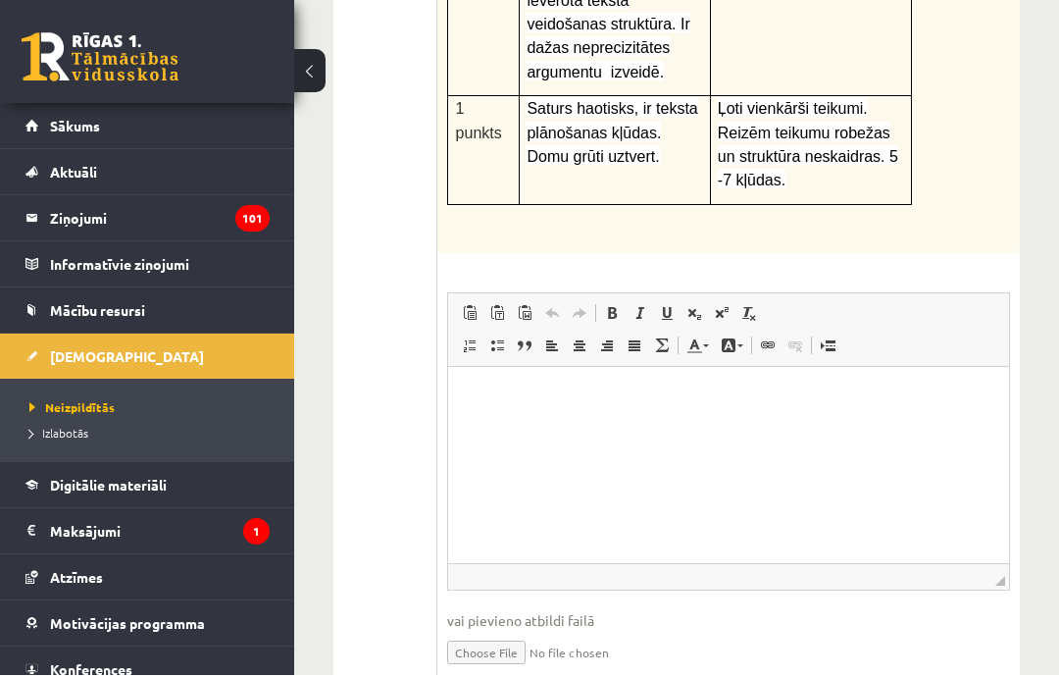
scroll to position [719, 0]
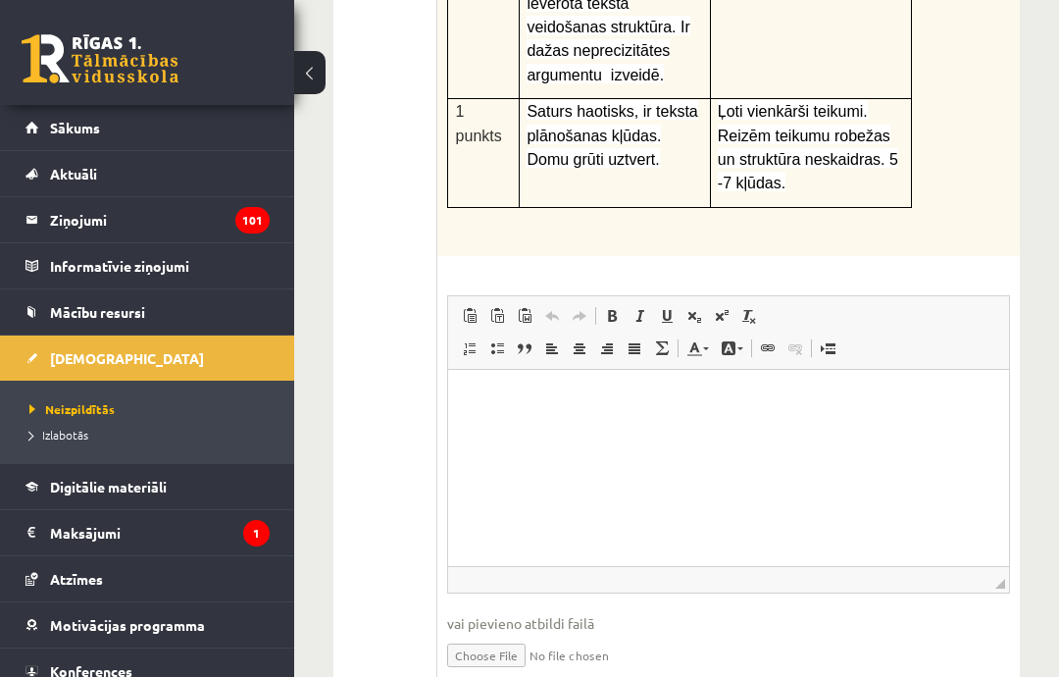
click at [512, 419] on html at bounding box center [728, 399] width 561 height 60
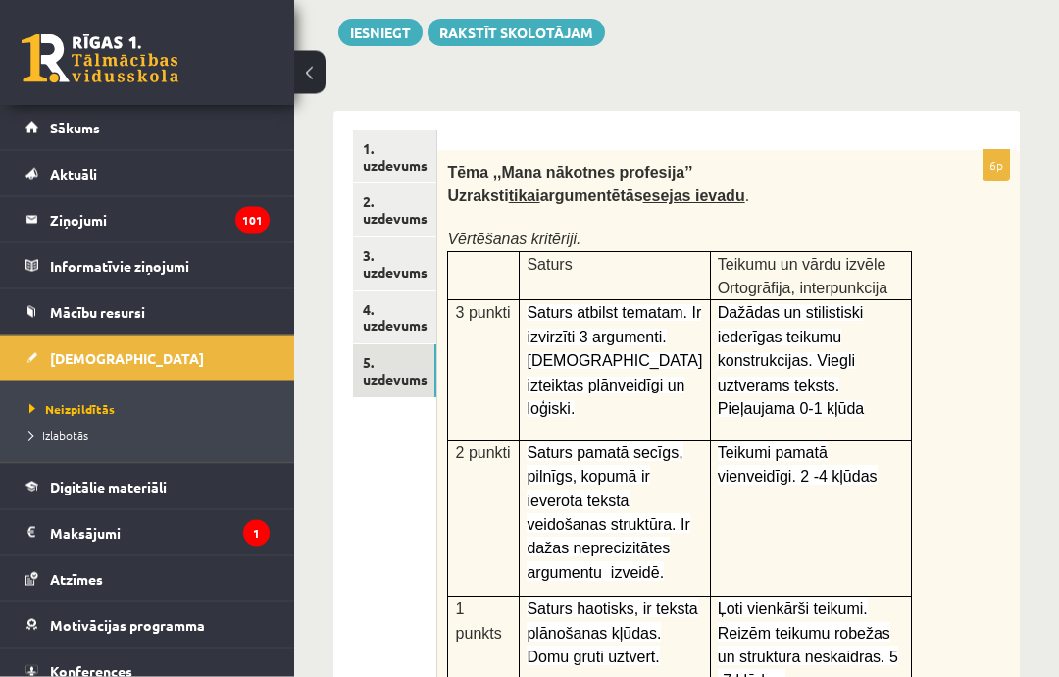
scroll to position [222, 0]
click at [396, 212] on link "2. uzdevums" at bounding box center [394, 209] width 83 height 53
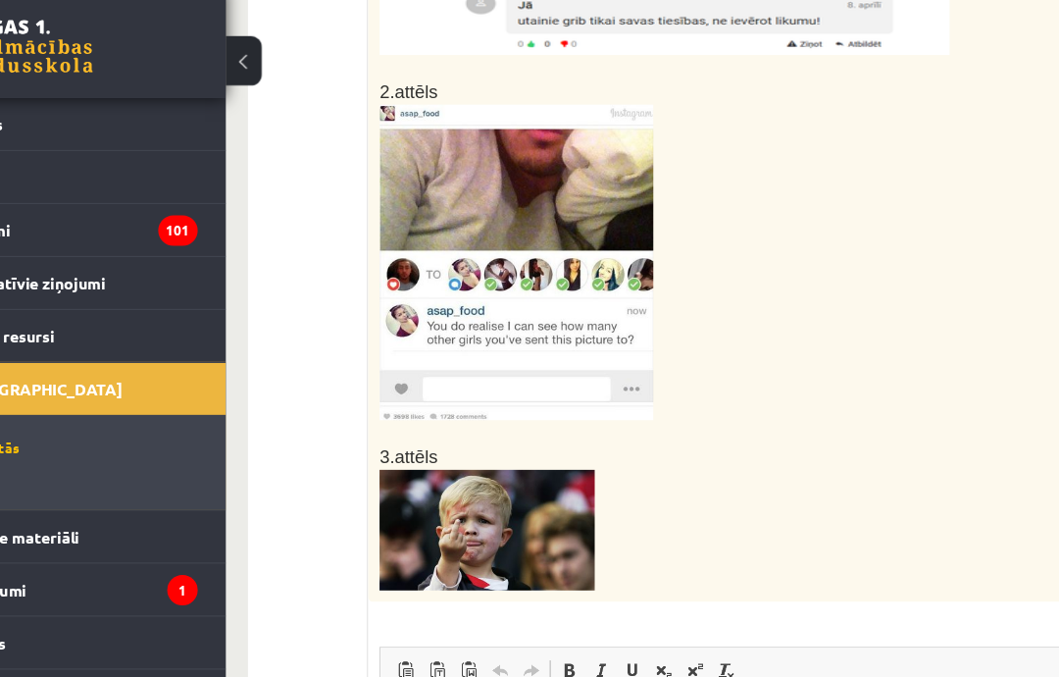
scroll to position [894, 21]
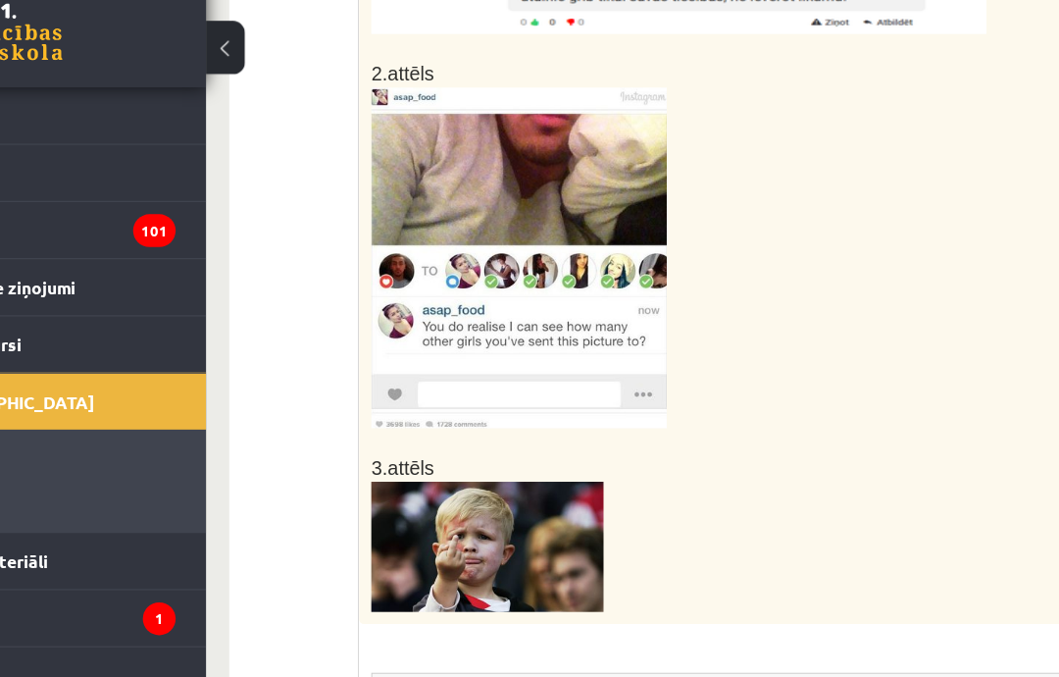
click at [585, 423] on p at bounding box center [677, 475] width 498 height 105
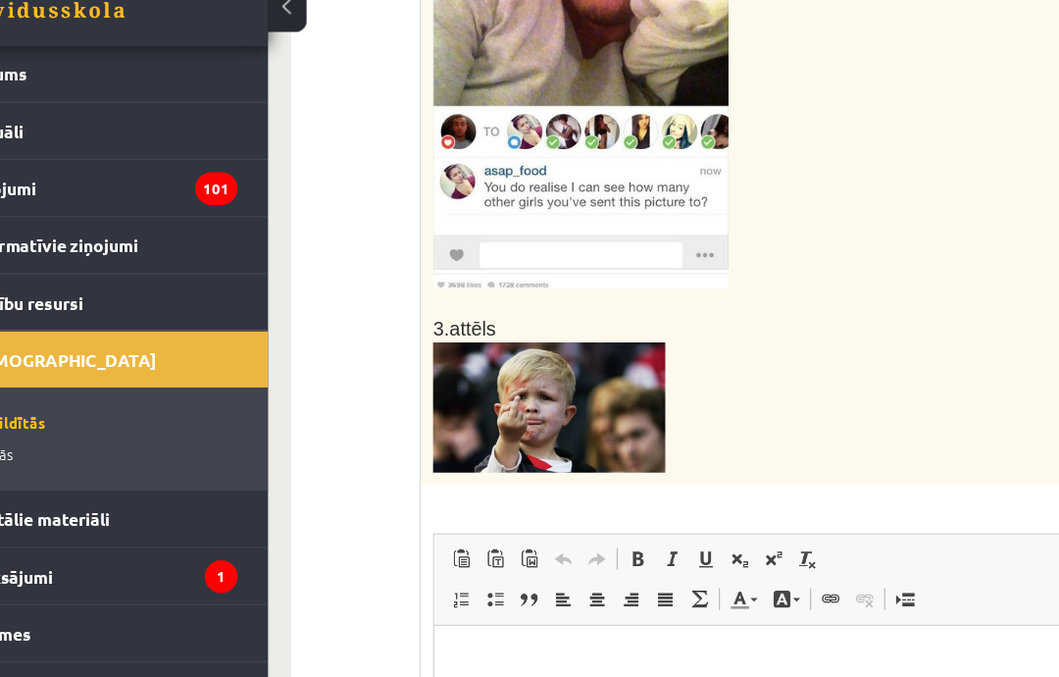
scroll to position [1123, 21]
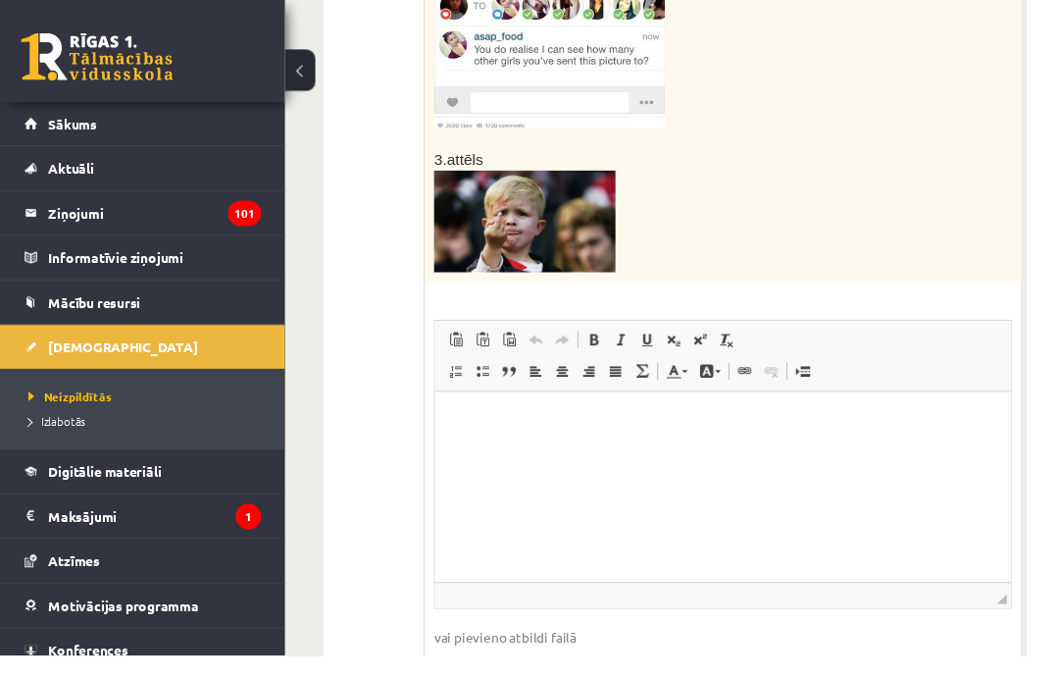
click at [701, 442] on html at bounding box center [732, 422] width 594 height 60
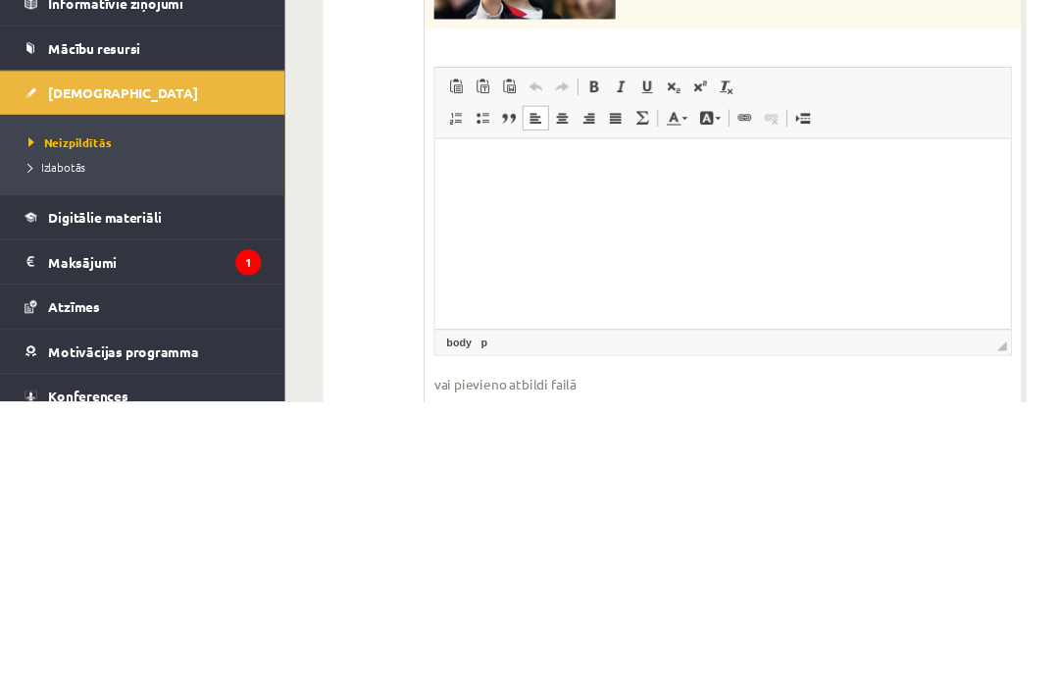
click at [461, 168] on p "Rich Text Editor, wiswyg-editor-user-answer-47024915033980" at bounding box center [731, 169] width 555 height 21
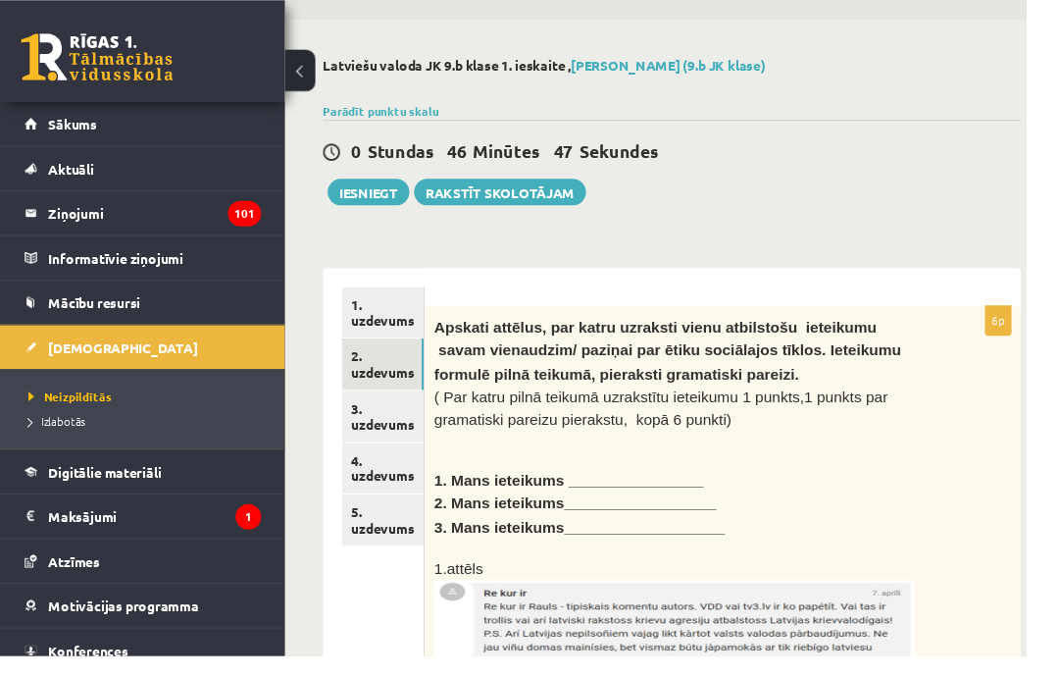
scroll to position [52, 0]
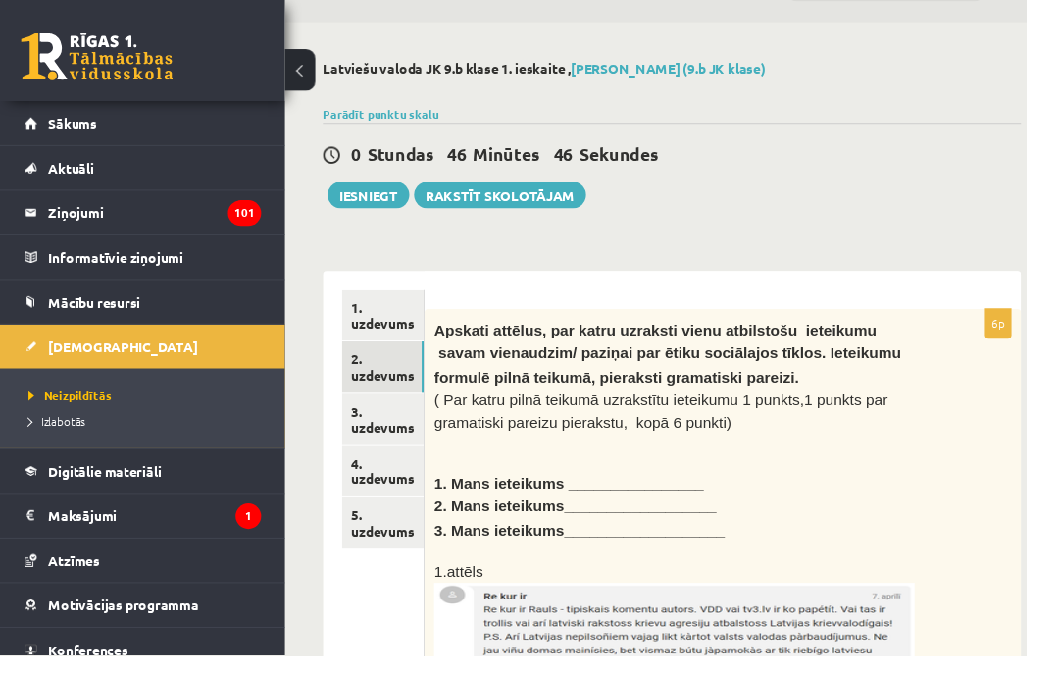
click at [398, 203] on button "Iesniegt" at bounding box center [380, 201] width 84 height 27
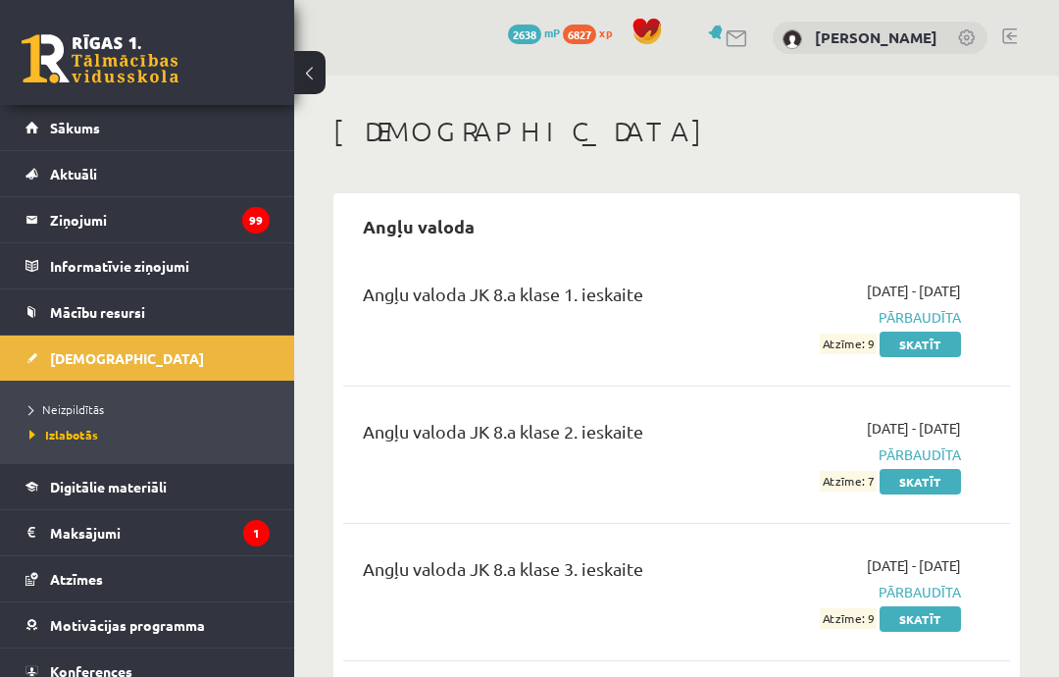
click at [88, 407] on span "Neizpildītās" at bounding box center [66, 409] width 75 height 16
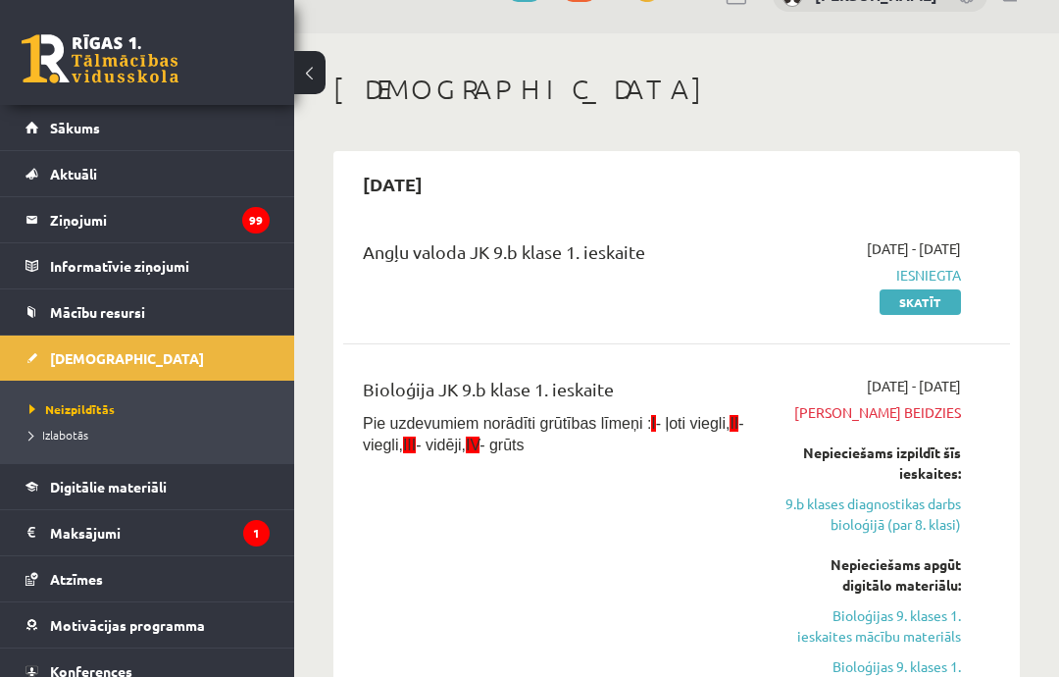
scroll to position [41, 0]
